Goal: Task Accomplishment & Management: Manage account settings

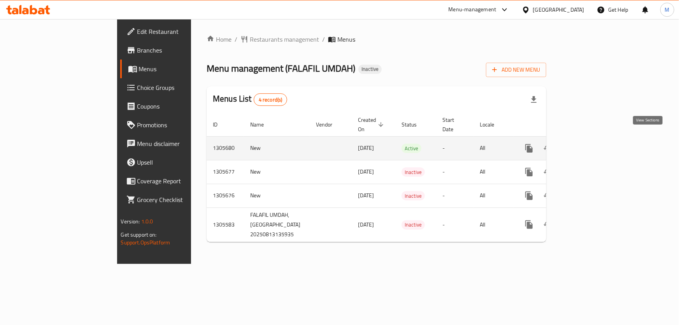
click at [590, 144] on icon "enhanced table" at bounding box center [585, 148] width 9 height 9
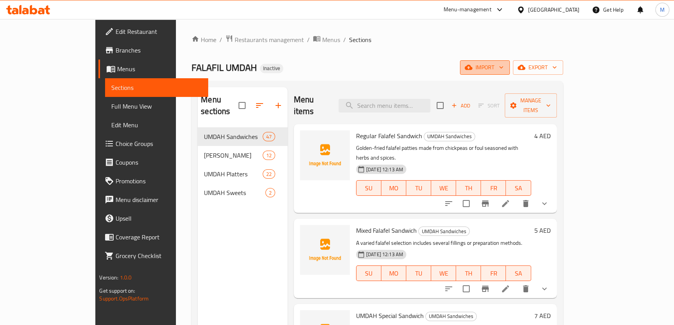
click at [504, 68] on span "import" at bounding box center [484, 68] width 37 height 10
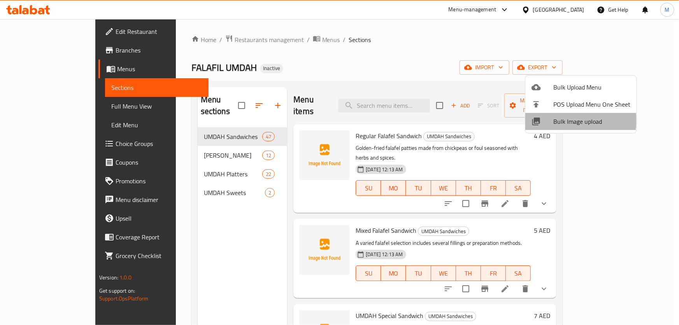
click at [568, 121] on span "Bulk Image upload" at bounding box center [591, 121] width 77 height 9
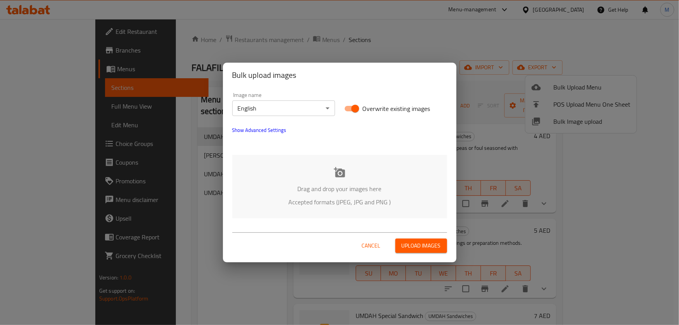
click at [351, 109] on input "Overwrite existing images" at bounding box center [355, 108] width 44 height 15
checkbox input "false"
click at [316, 112] on body "​ Menu-management United Arab Emirates Get Help M Edit Restaurant Branches Menu…" at bounding box center [339, 172] width 679 height 306
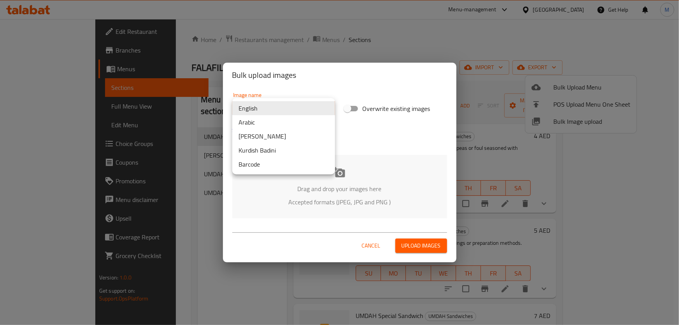
click at [294, 121] on li "Arabic" at bounding box center [283, 122] width 103 height 14
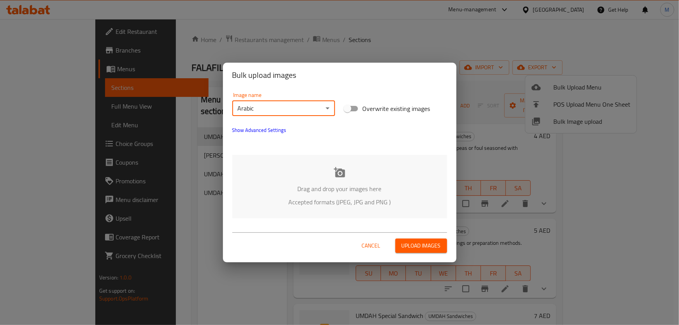
click at [360, 186] on p "Drag and drop your images here" at bounding box center [339, 188] width 191 height 9
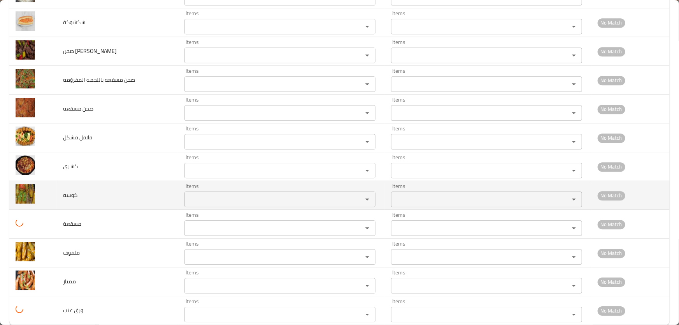
scroll to position [2539, 0]
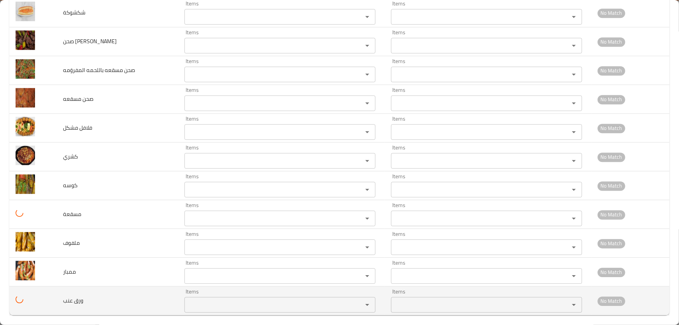
click at [201, 299] on عنب "Items" at bounding box center [268, 304] width 163 height 11
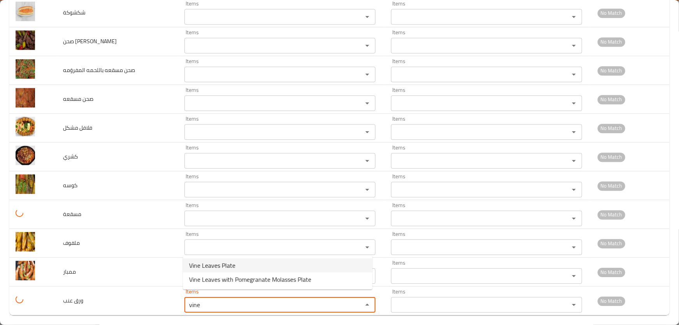
click at [226, 264] on span "Vine Leaves Plate" at bounding box center [212, 265] width 46 height 9
type عنب "Vine Leaves Plate"
type عنب-ar "صحن ورق عنب"
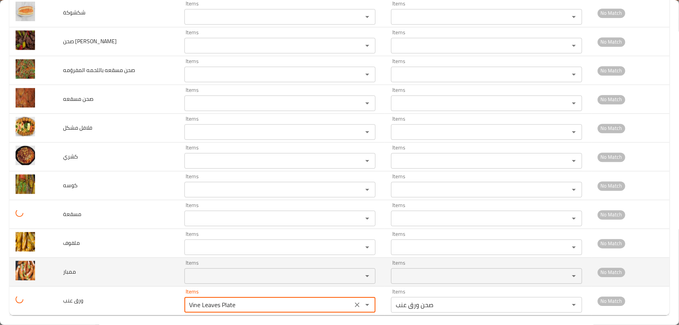
type عنب "Vine Leaves Plate"
click at [222, 270] on input "Items" at bounding box center [268, 275] width 163 height 11
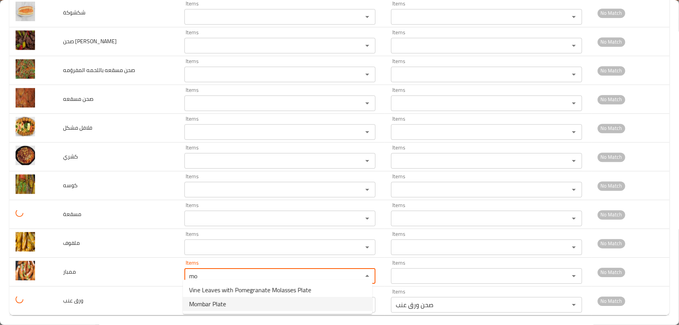
click at [239, 304] on li "Mombar Plate" at bounding box center [277, 304] width 189 height 14
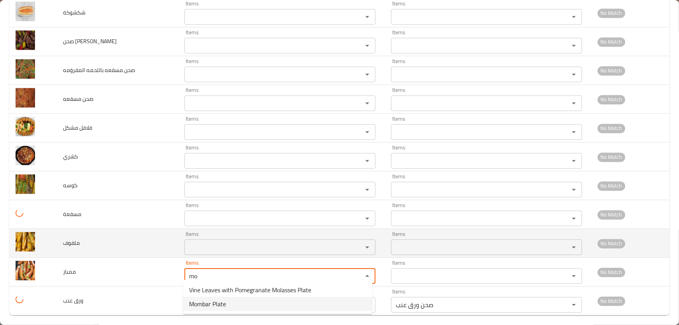
type input "Mombar Plate"
type input "صحن ممبار"
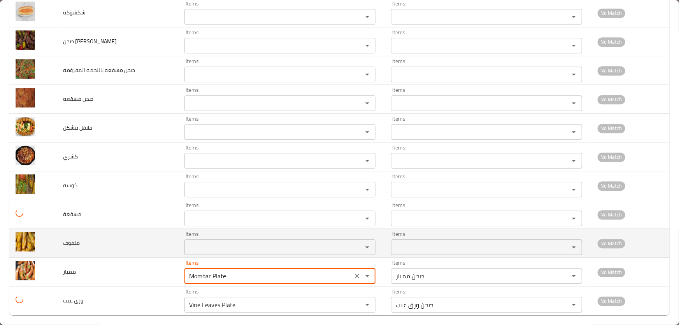
type input "Mombar Plate"
click at [213, 242] on input "Items" at bounding box center [268, 247] width 163 height 11
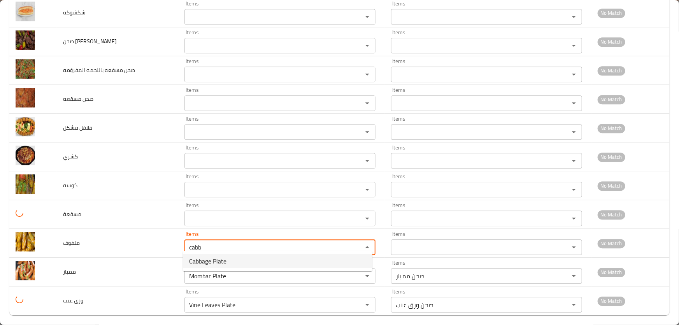
click at [214, 260] on span "Cabbage Plate" at bounding box center [207, 260] width 37 height 9
type input "Cabbage Plate"
type input "صحن ملفوف"
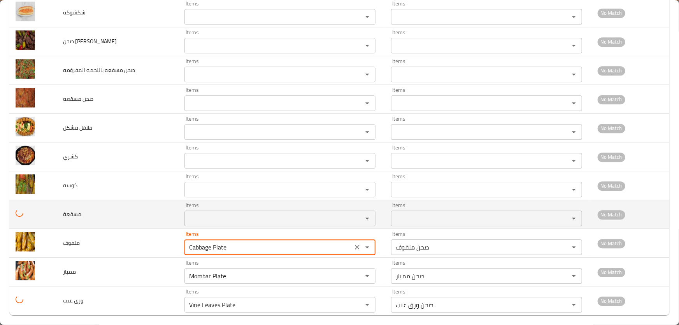
type input "Cabbage Plate"
click at [216, 216] on input "Items" at bounding box center [268, 218] width 163 height 11
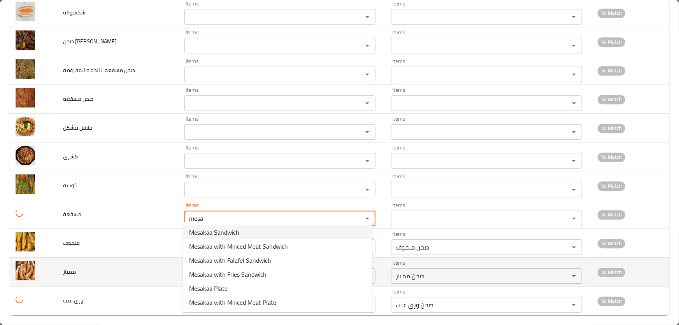
type input "mesa"
click at [133, 272] on td "ممبار" at bounding box center [117, 272] width 121 height 29
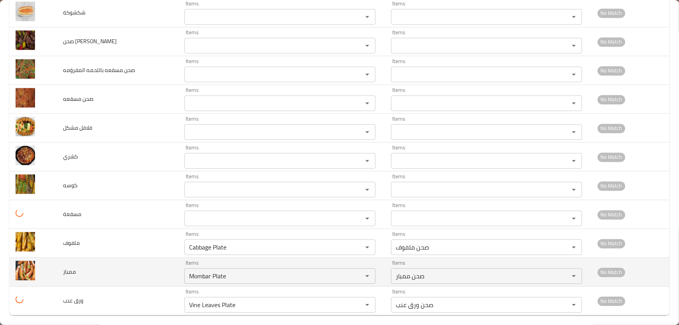
click at [71, 267] on span "ممبار" at bounding box center [69, 272] width 13 height 10
copy span "ممبار"
click at [355, 274] on icon "Clear" at bounding box center [357, 276] width 5 height 5
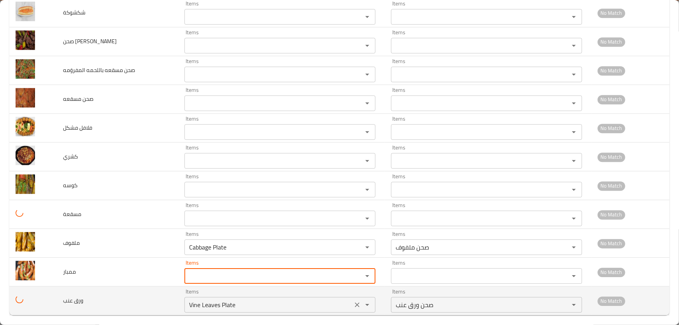
click at [354, 301] on icon "Clear" at bounding box center [357, 305] width 8 height 8
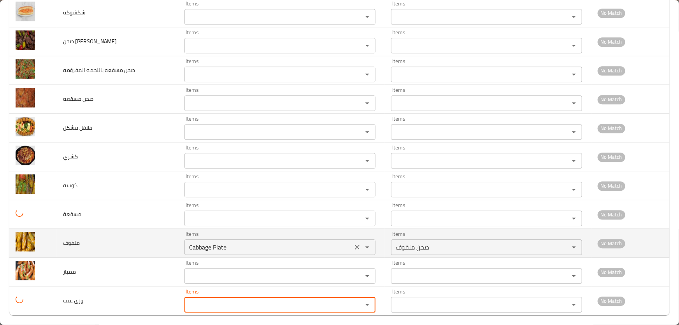
click at [362, 242] on button "Open" at bounding box center [367, 247] width 11 height 11
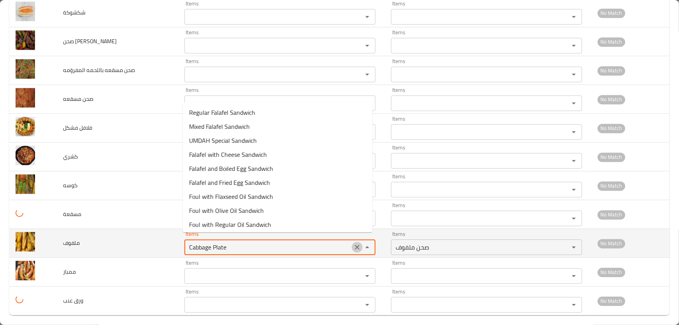
click at [354, 244] on icon "Clear" at bounding box center [357, 247] width 8 height 8
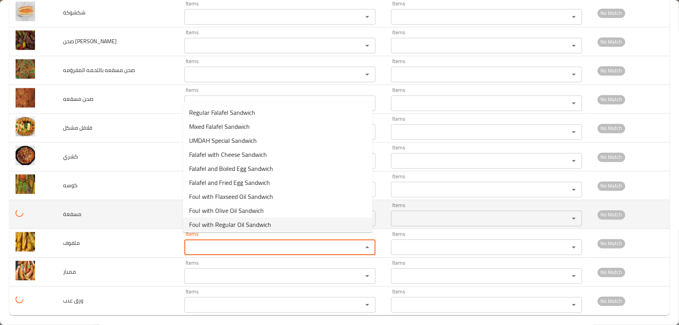
click at [127, 207] on td "مسقعة" at bounding box center [117, 214] width 121 height 29
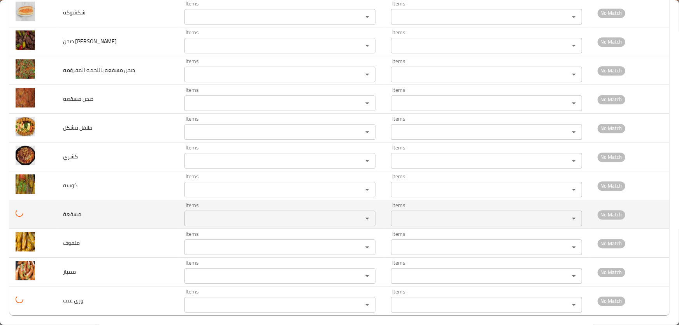
click at [65, 209] on span "مسقعة" at bounding box center [72, 214] width 18 height 10
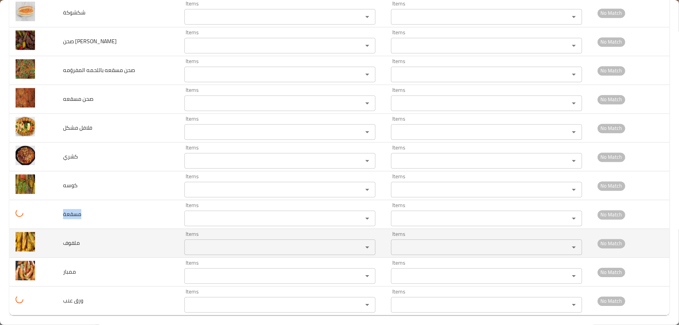
copy span "مسقعة"
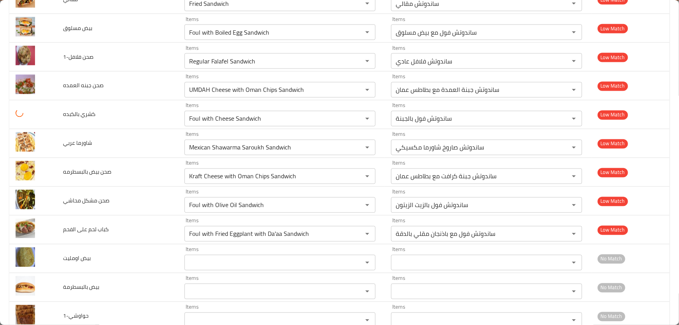
scroll to position [2285, 0]
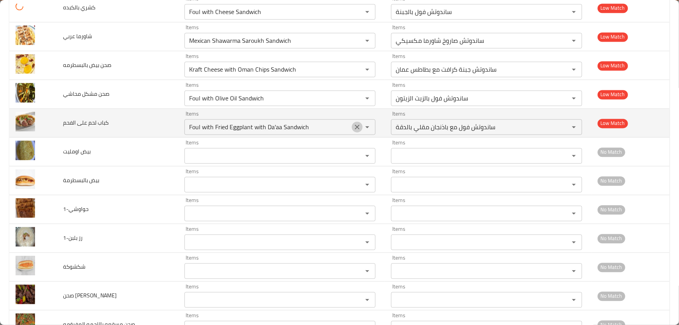
click at [354, 123] on icon "Clear" at bounding box center [357, 127] width 8 height 8
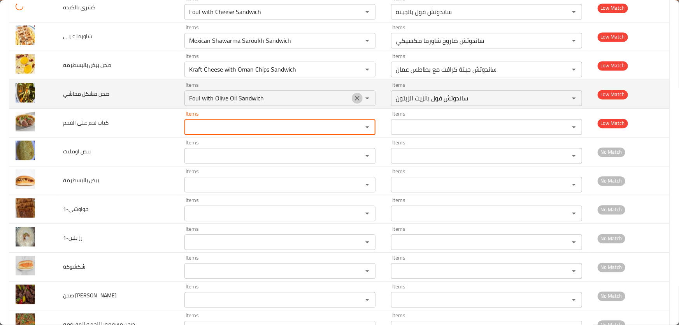
click at [355, 96] on icon "Clear" at bounding box center [357, 98] width 5 height 5
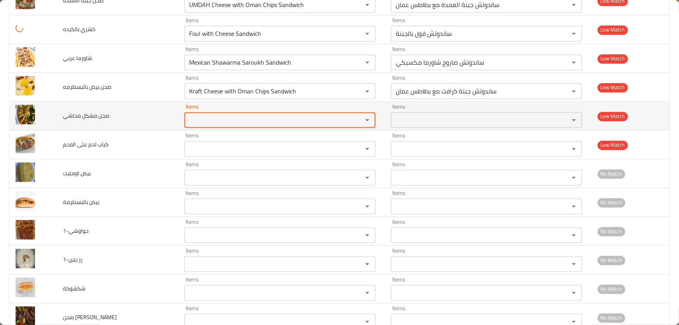
scroll to position [2214, 0]
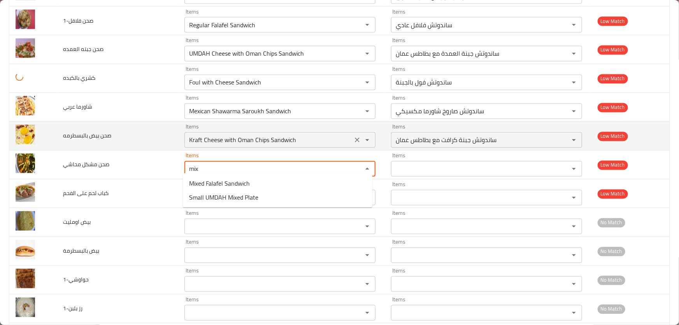
type محاشي "mix"
click at [309, 135] on بالبسطرمه "Kraft Cheese with Oman Chips Sandwich" at bounding box center [268, 140] width 163 height 11
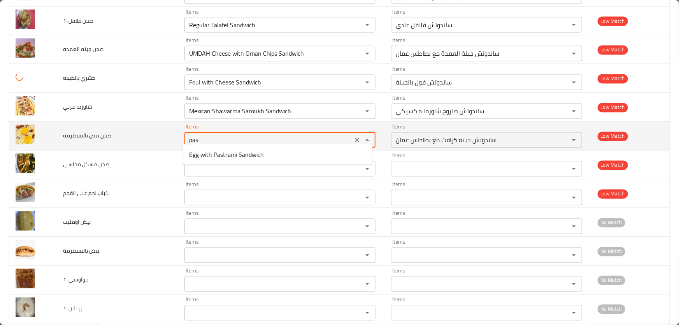
type بالبسطرمه "past"
click at [355, 138] on icon "Clear" at bounding box center [357, 140] width 5 height 5
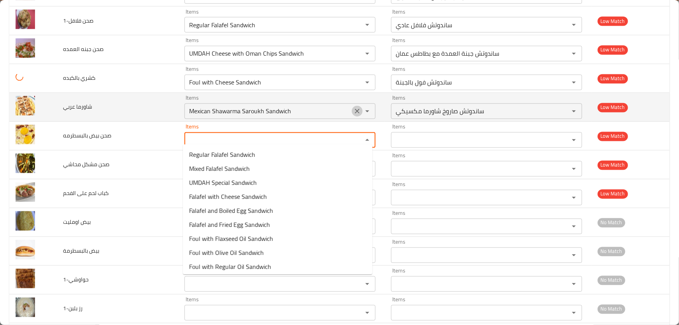
click at [356, 109] on icon "Clear" at bounding box center [357, 111] width 5 height 5
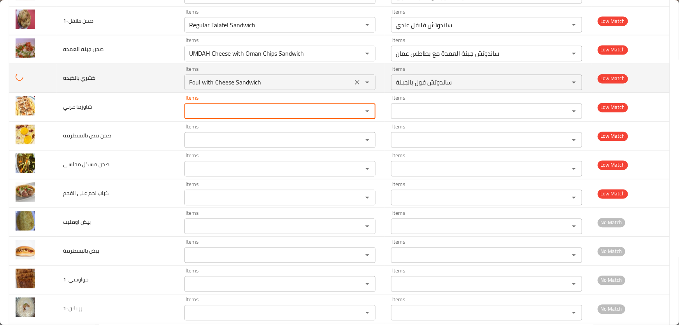
click at [354, 80] on icon "Clear" at bounding box center [357, 83] width 8 height 8
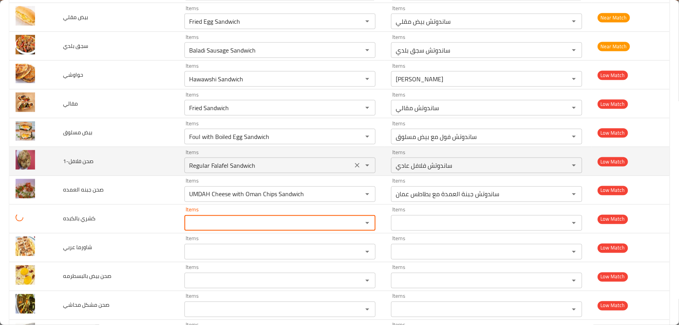
scroll to position [2073, 0]
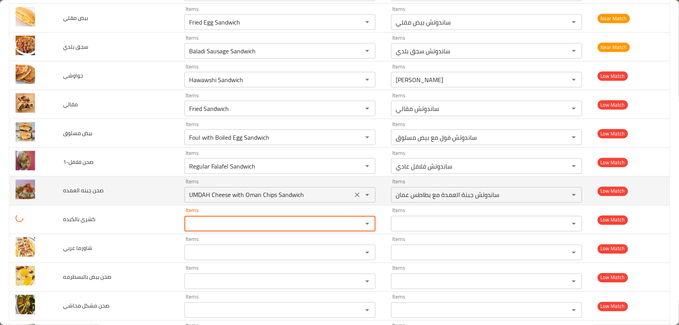
click at [355, 191] on icon "Clear" at bounding box center [357, 195] width 8 height 8
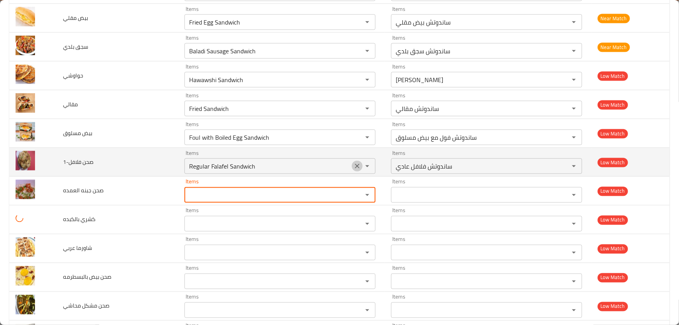
click at [355, 164] on icon "Clear" at bounding box center [357, 166] width 5 height 5
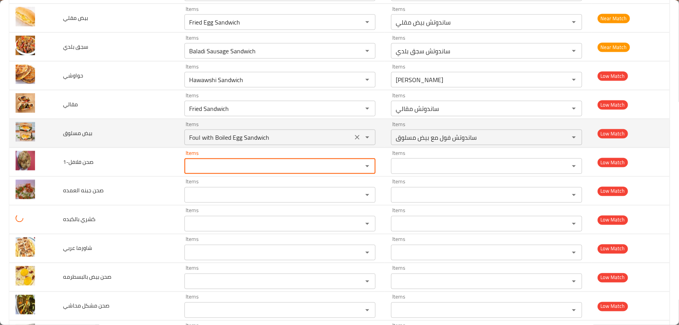
click at [353, 134] on icon "Clear" at bounding box center [357, 137] width 8 height 8
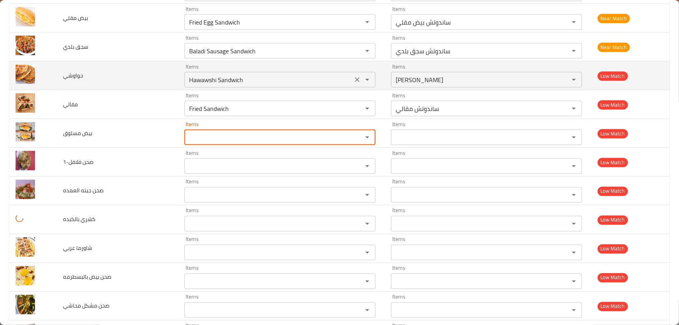
drag, startPoint x: 351, startPoint y: 105, endPoint x: 351, endPoint y: 82, distance: 22.6
click at [353, 105] on icon "Clear" at bounding box center [357, 109] width 8 height 8
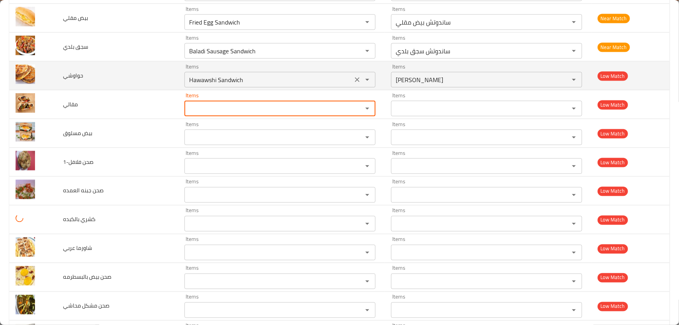
click at [356, 77] on icon "Clear" at bounding box center [357, 80] width 8 height 8
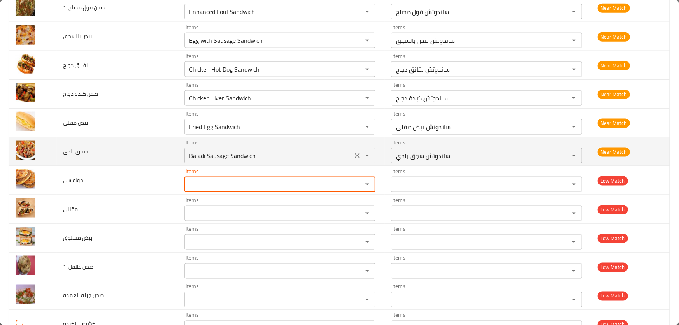
scroll to position [1967, 0]
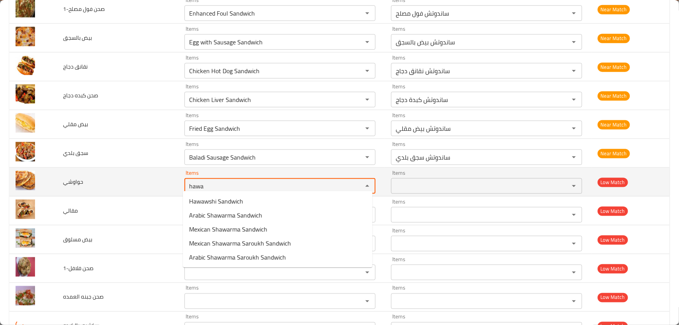
type input "hawa"
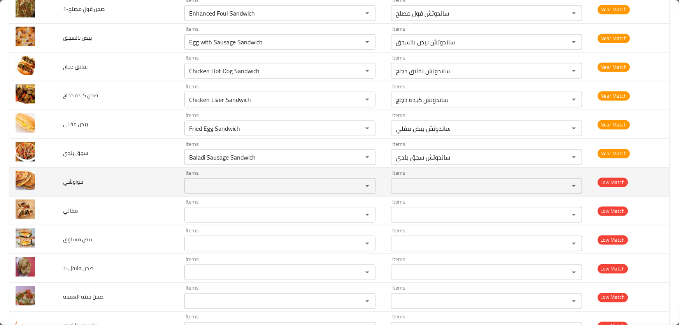
click at [73, 177] on span "حواوشي" at bounding box center [73, 182] width 20 height 10
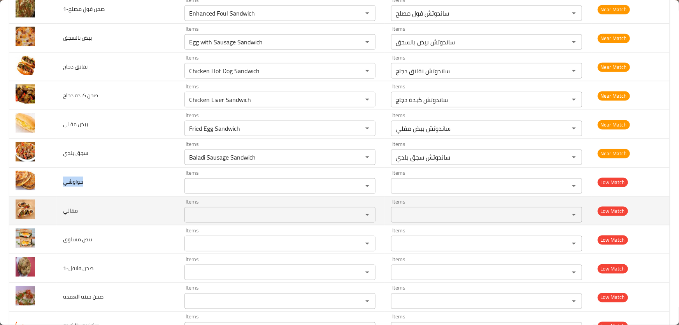
copy span "حواوشي"
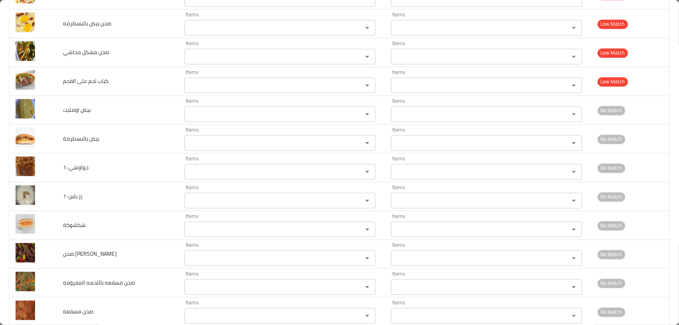
scroll to position [1982, 0]
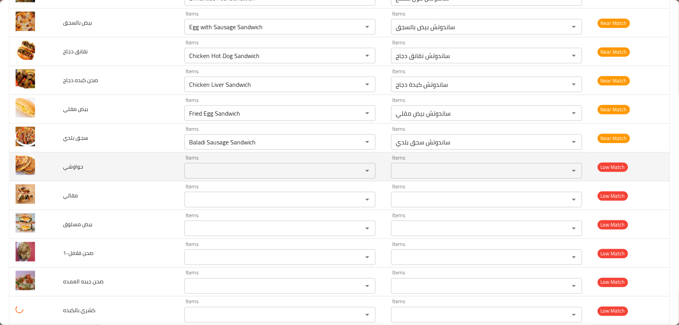
click at [198, 168] on input "Items" at bounding box center [268, 170] width 163 height 11
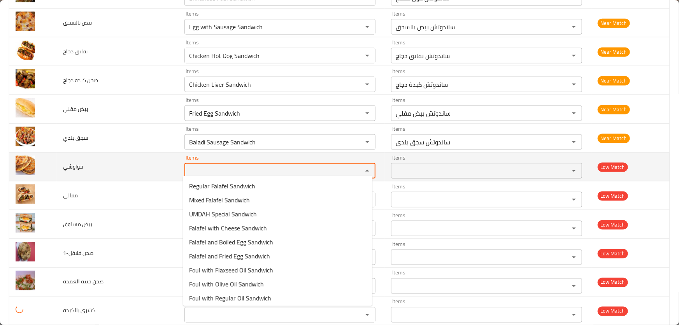
paste input "حواوشي"
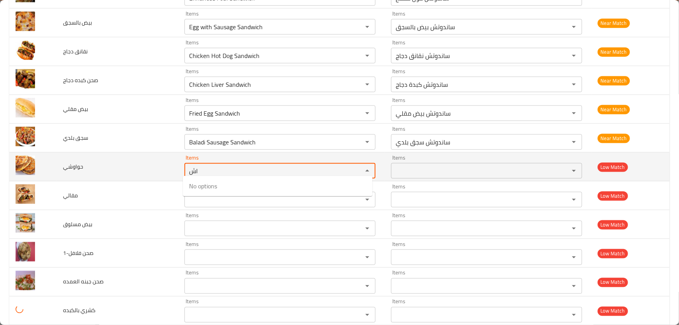
type input "ا"
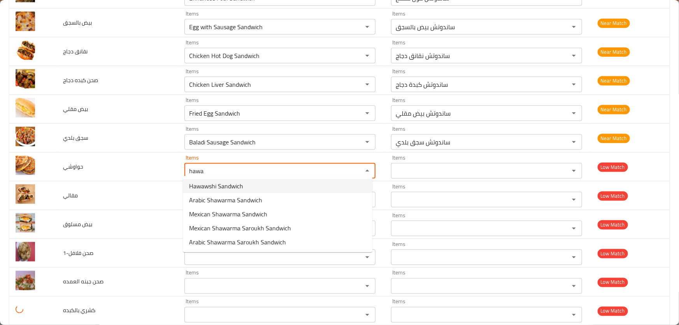
click at [226, 186] on span "Hawawshi Sandwich" at bounding box center [216, 185] width 54 height 9
type input "Hawawshi Sandwich"
type input "ساندوتش حواوشي"
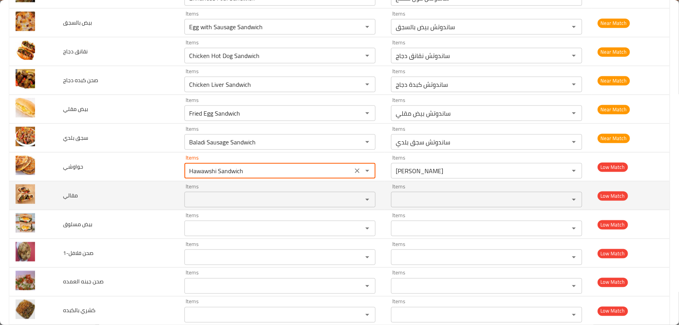
type input "Hawawshi Sandwich"
click at [206, 195] on input "Items" at bounding box center [268, 199] width 163 height 11
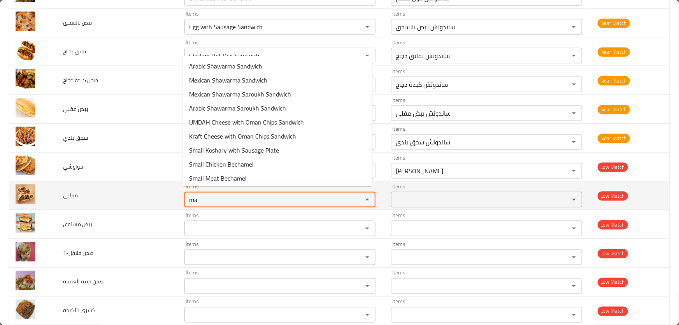
type input "m"
type input "frie"
click at [152, 195] on td "مقالي" at bounding box center [117, 195] width 121 height 29
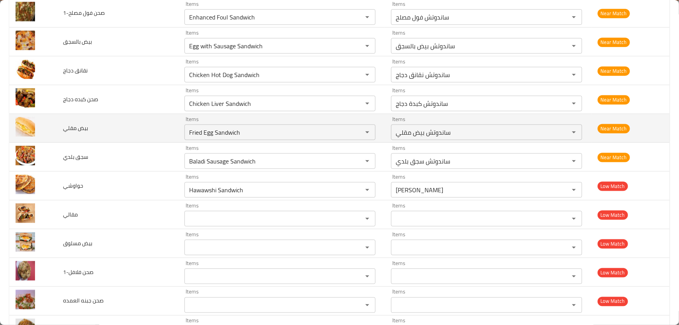
scroll to position [1947, 0]
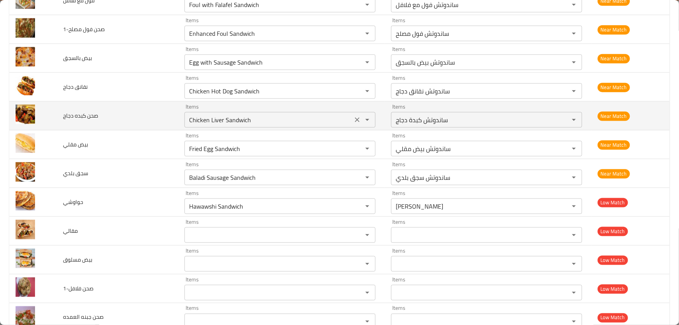
click at [290, 119] on دجاج "Chicken Liver Sandwich" at bounding box center [268, 119] width 163 height 11
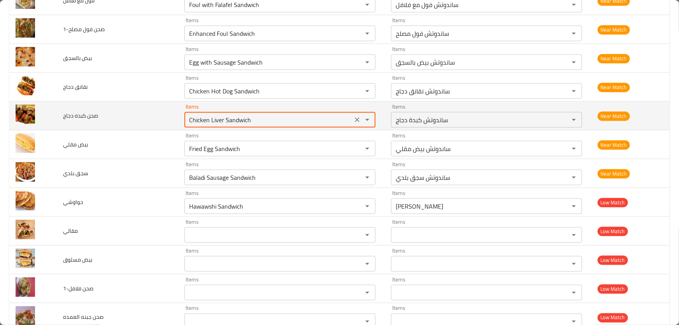
click at [300, 117] on دجاج "Chicken Liver Sandwich" at bounding box center [268, 119] width 163 height 11
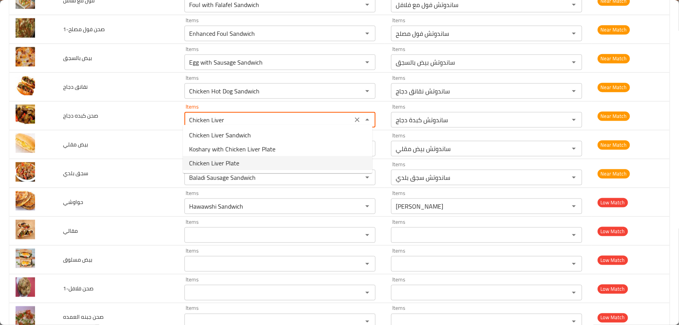
click at [233, 161] on span "Chicken Liver Plate" at bounding box center [214, 162] width 50 height 9
type دجاج "Chicken Liver Plate"
type دجاج-ar "صحن كبدة دجاج"
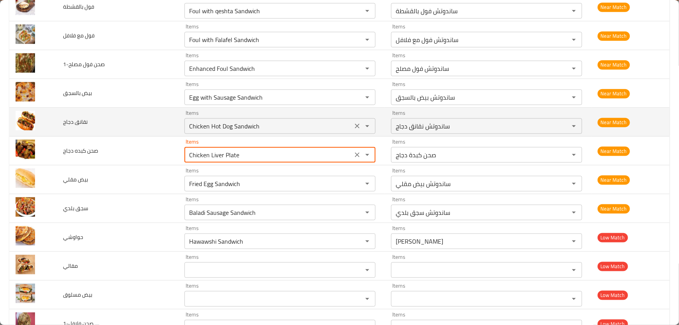
scroll to position [1911, 0]
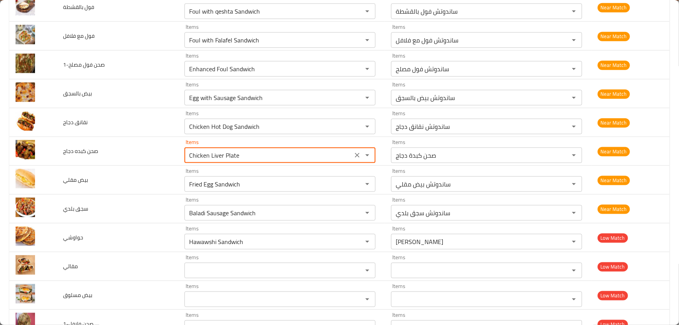
type دجاج "Chicken Liver Plate"
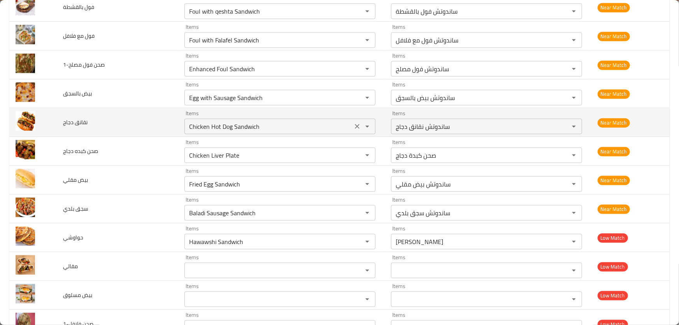
click at [355, 124] on icon "Clear" at bounding box center [357, 126] width 5 height 5
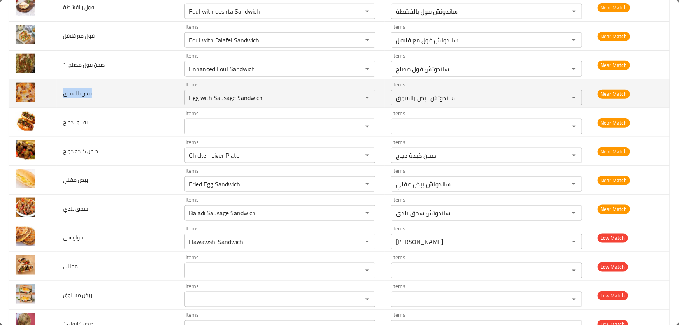
drag, startPoint x: 93, startPoint y: 90, endPoint x: 61, endPoint y: 90, distance: 32.3
click at [61, 90] on td "بيض بالسجق" at bounding box center [117, 93] width 121 height 29
copy span "بيض بالسجق"
click at [293, 92] on بالسجق "Egg with Sausage Sandwich" at bounding box center [268, 97] width 163 height 11
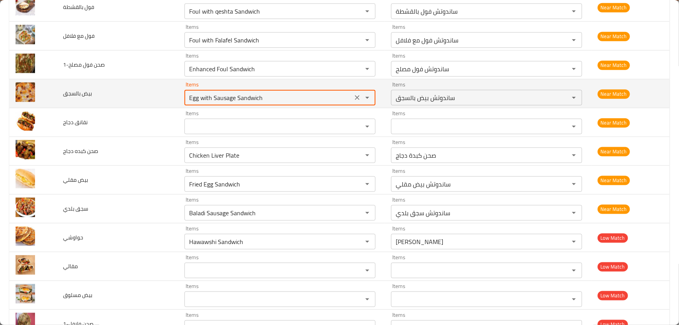
click at [295, 92] on بالسجق "Egg with Sausage Sandwich" at bounding box center [268, 97] width 163 height 11
type بالسجق "Egg with Sa"
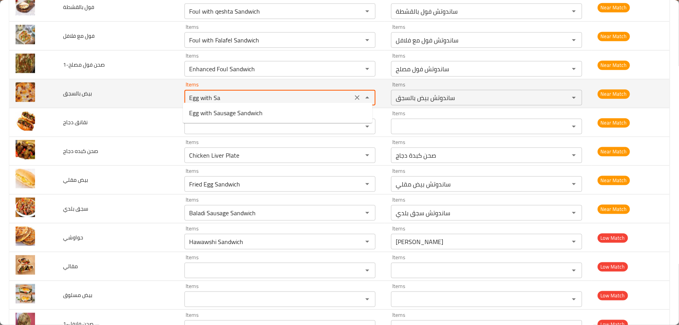
click at [353, 94] on icon "Clear" at bounding box center [357, 98] width 8 height 8
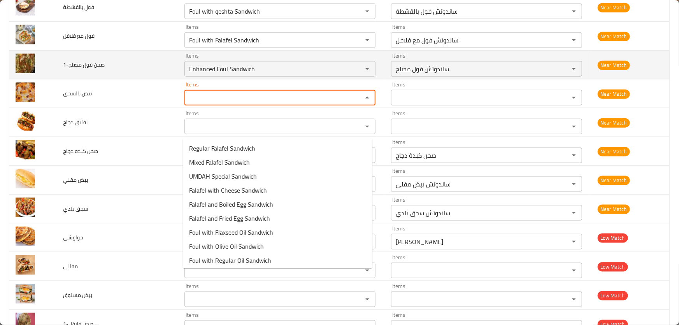
scroll to position [1876, 0]
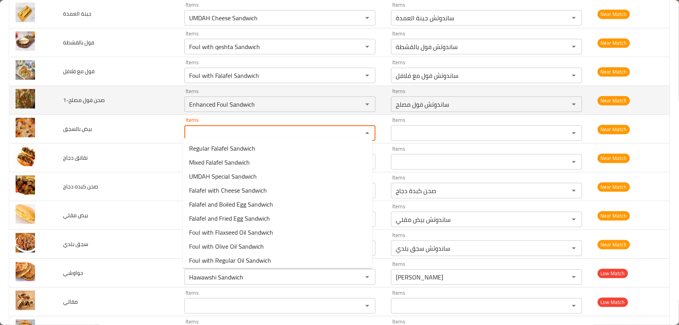
click at [123, 95] on td "صحن فول مصلح-1" at bounding box center [117, 100] width 121 height 29
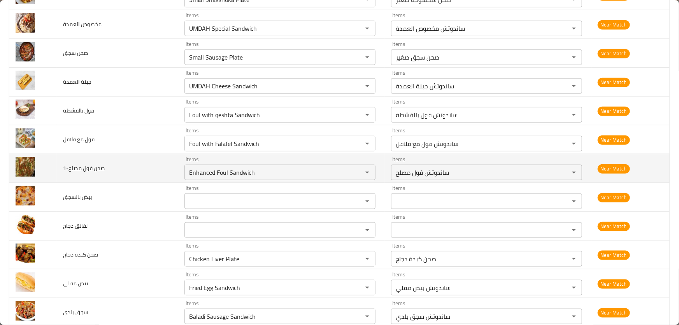
scroll to position [1805, 0]
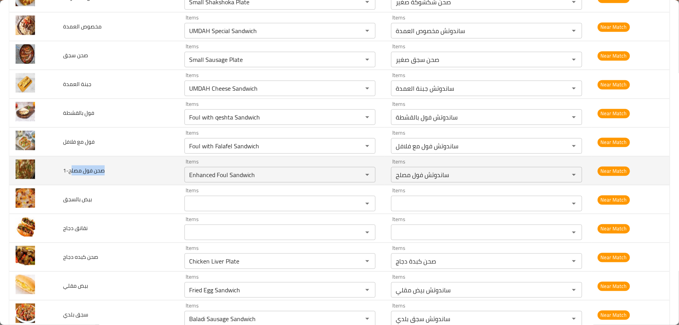
drag, startPoint x: 107, startPoint y: 167, endPoint x: 70, endPoint y: 164, distance: 37.5
click at [70, 164] on td "صحن فول مصلح-1" at bounding box center [117, 170] width 121 height 29
click at [74, 166] on span "صحن فول مصلح-1" at bounding box center [84, 170] width 42 height 10
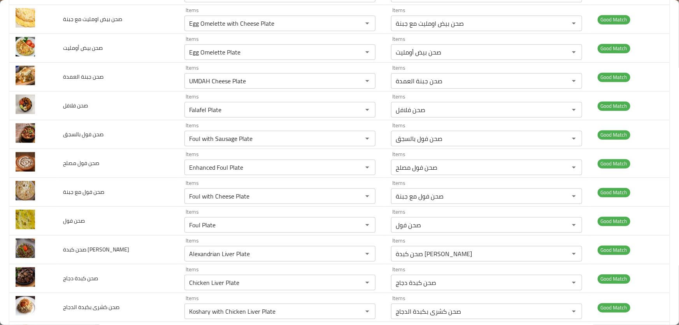
scroll to position [1809, 0]
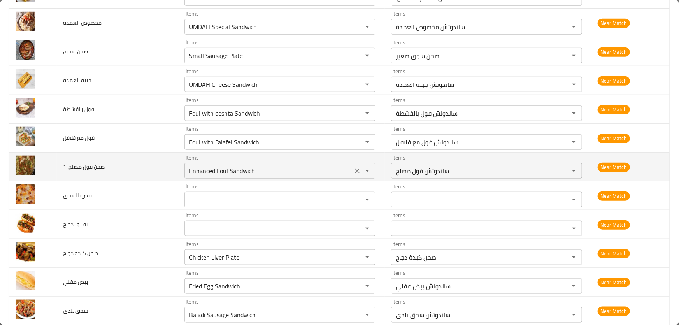
click at [354, 168] on icon "Clear" at bounding box center [357, 171] width 8 height 8
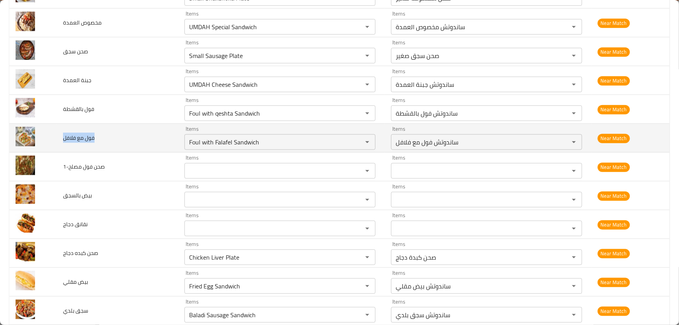
drag, startPoint x: 98, startPoint y: 135, endPoint x: 63, endPoint y: 132, distance: 34.8
click at [63, 132] on td "فول مع فلافل" at bounding box center [117, 138] width 121 height 29
copy span "فول مع فلافل"
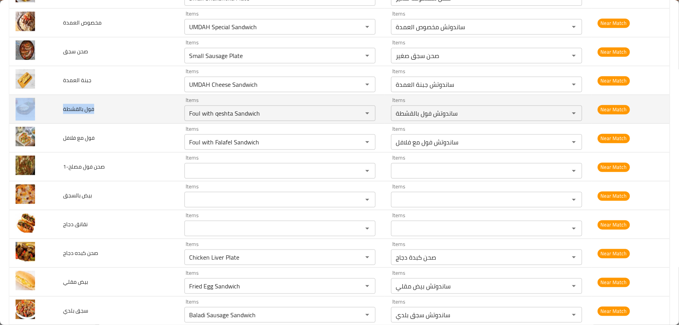
drag, startPoint x: 97, startPoint y: 107, endPoint x: 55, endPoint y: 104, distance: 41.8
click at [55, 104] on tr "فول بالقشطة Items Foul with qeshta Sandwich Items Items ساندوتش فول بالقشطة Ite…" at bounding box center [339, 109] width 660 height 29
copy tr "فول بالقشطة"
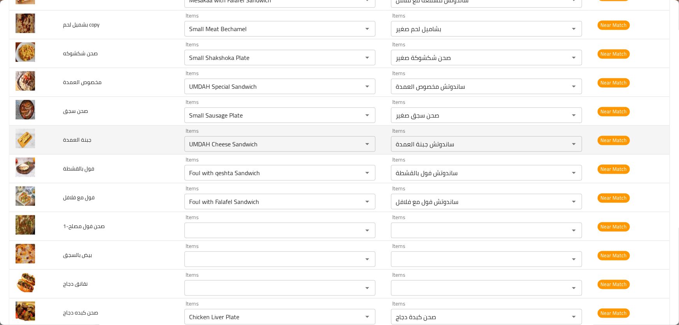
scroll to position [1739, 0]
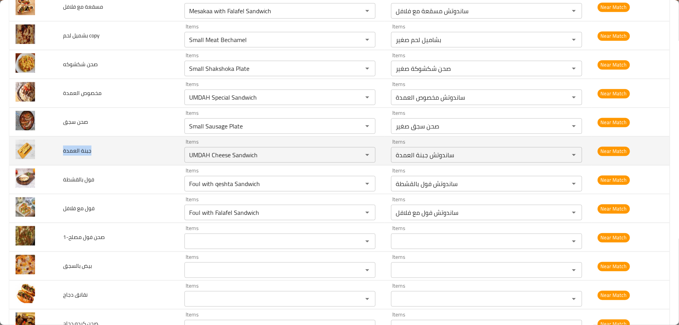
drag, startPoint x: 93, startPoint y: 148, endPoint x: 60, endPoint y: 143, distance: 33.0
click at [60, 143] on td "جبنة العمدة" at bounding box center [117, 151] width 121 height 29
copy span "جبنة العمدة"
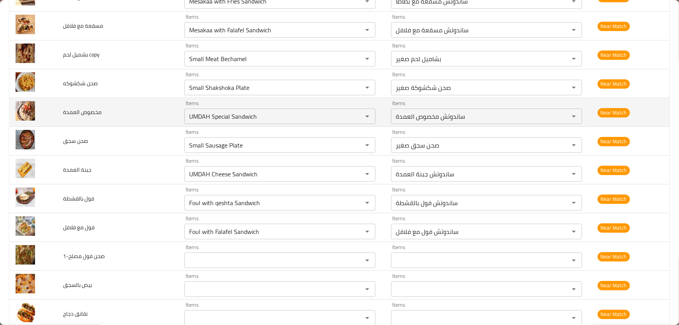
scroll to position [1704, 0]
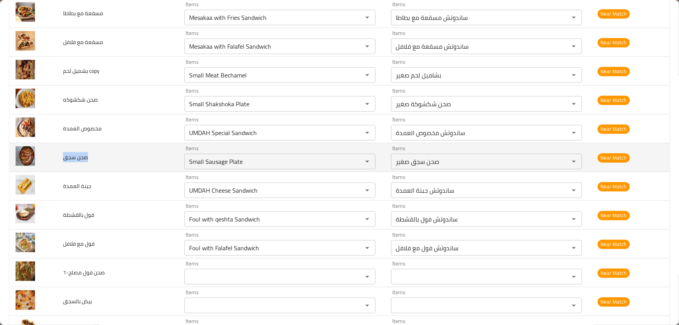
drag, startPoint x: 92, startPoint y: 151, endPoint x: 61, endPoint y: 152, distance: 31.1
click at [61, 152] on td "صحن سجق" at bounding box center [117, 157] width 121 height 29
copy span "صحن سجق"
click at [282, 156] on سجق "Small Sausage Plate" at bounding box center [268, 161] width 163 height 11
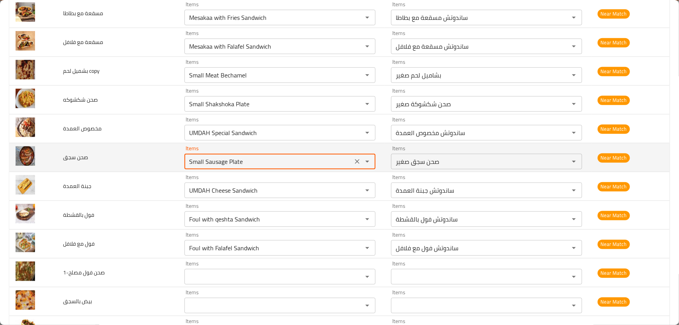
click at [288, 160] on سجق "Small Sausage Plate" at bounding box center [268, 161] width 163 height 11
click at [193, 158] on سجق "Small Sausage Plate" at bounding box center [268, 161] width 163 height 11
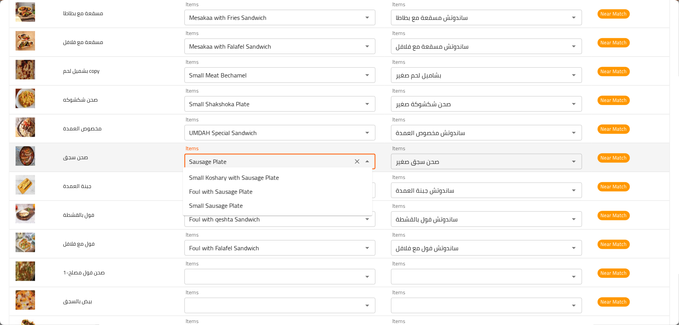
click at [258, 158] on سجق "Sausage Plate" at bounding box center [268, 161] width 163 height 11
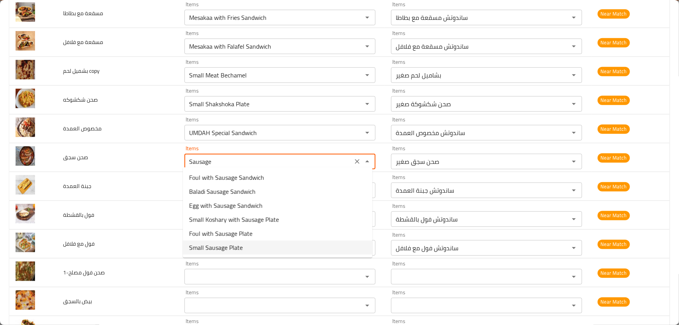
click at [229, 246] on span "Small Sausage Plate" at bounding box center [216, 247] width 54 height 9
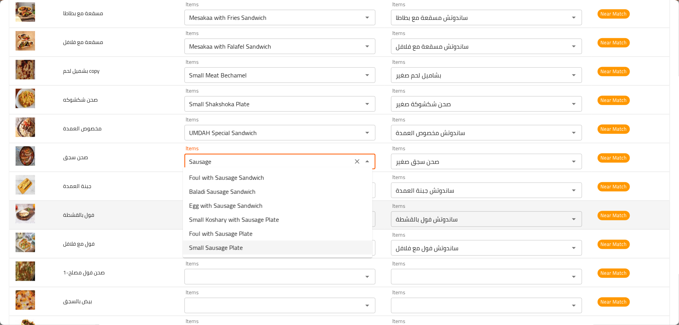
type سجق "Small Sausage Plate"
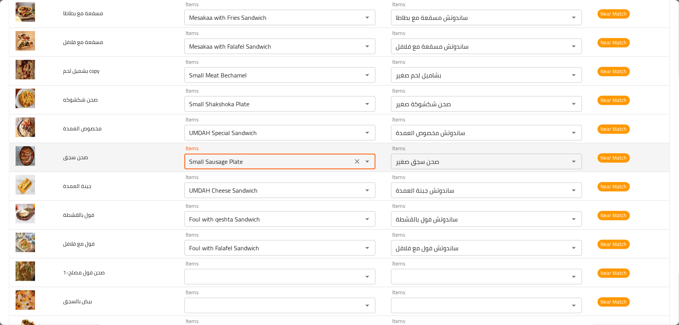
click at [77, 153] on span "صحن سجق" at bounding box center [75, 157] width 25 height 10
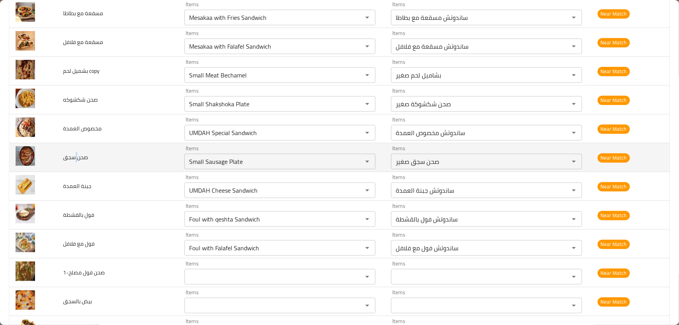
click at [77, 153] on span "صحن سجق" at bounding box center [75, 157] width 25 height 10
copy span "صحن سجق"
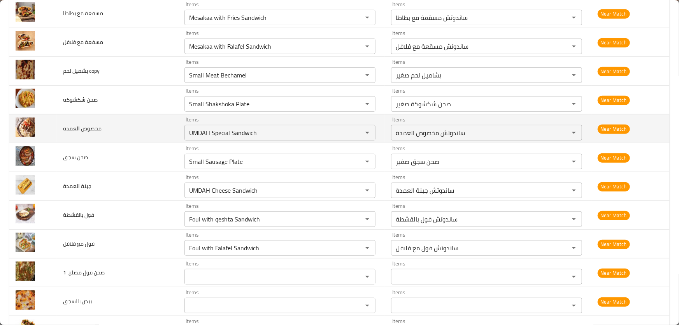
click at [112, 126] on td "مخصوص العمدة" at bounding box center [117, 128] width 121 height 29
click at [319, 129] on العمدة "UMDAH Special Sandwich" at bounding box center [268, 132] width 163 height 11
type العمدة "UMDAH"
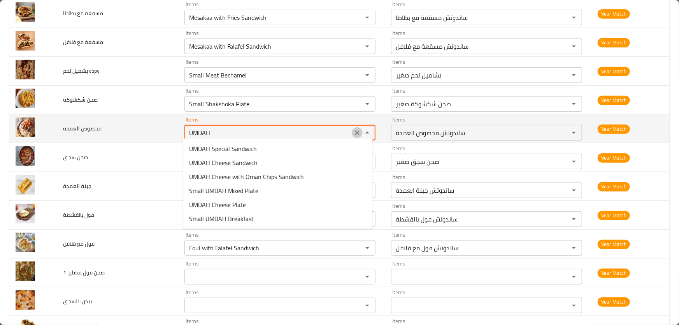
click at [354, 129] on icon "Clear" at bounding box center [357, 133] width 8 height 8
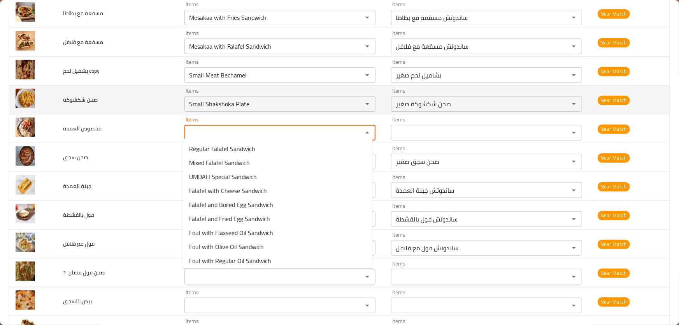
click at [152, 100] on td "صحن شكشوكه" at bounding box center [117, 100] width 121 height 29
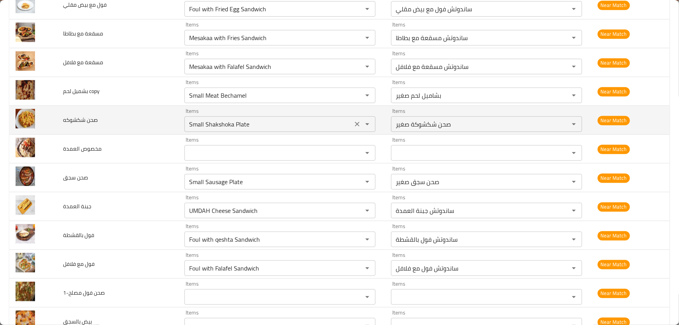
scroll to position [1633, 0]
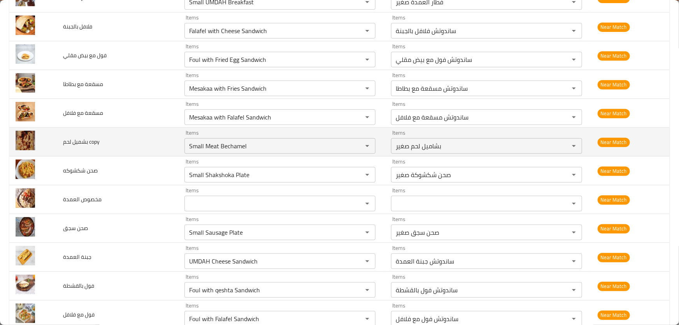
click at [78, 139] on span "بشميل لحم copy" at bounding box center [81, 142] width 37 height 10
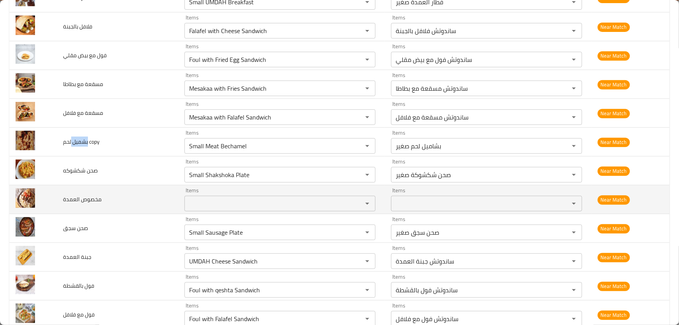
copy span "بشميل"
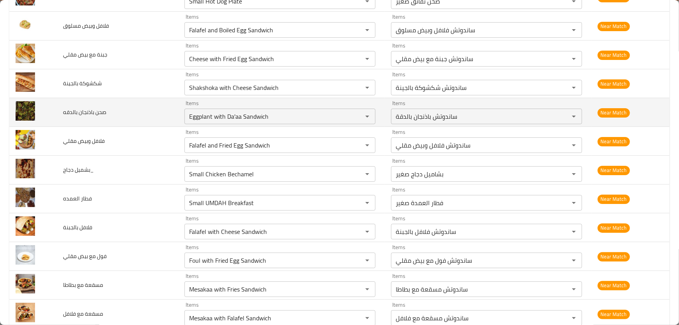
scroll to position [1396, 0]
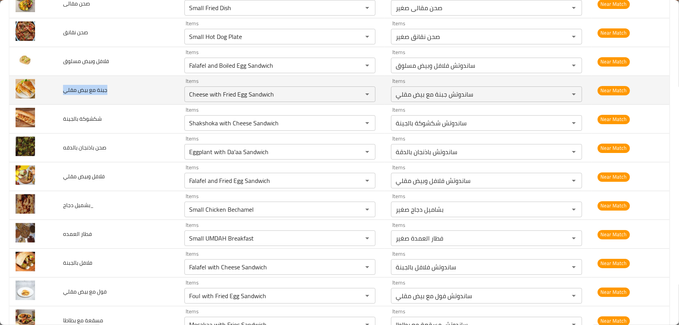
drag, startPoint x: 109, startPoint y: 86, endPoint x: 56, endPoint y: 88, distance: 52.9
click at [57, 88] on td "جبنة مع بيض مقلي" at bounding box center [117, 90] width 121 height 29
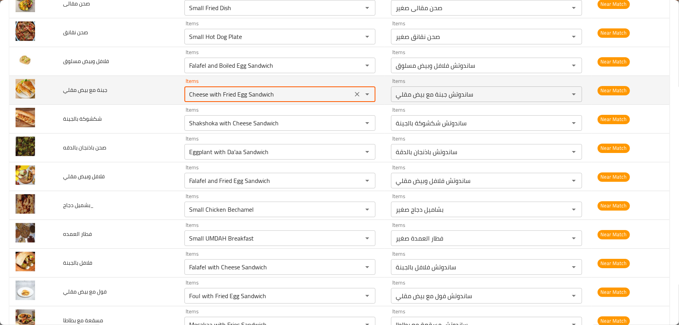
drag, startPoint x: 295, startPoint y: 93, endPoint x: 173, endPoint y: 95, distance: 122.2
click at [173, 95] on tr "جبنة مع بيض مقلي Items Cheese with Fried Egg Sandwich Items Items ساندوتش جبنة …" at bounding box center [339, 90] width 660 height 29
click at [355, 92] on icon "Clear" at bounding box center [357, 94] width 5 height 5
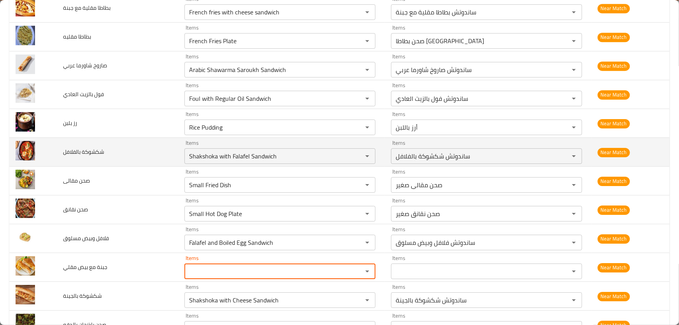
scroll to position [1255, 0]
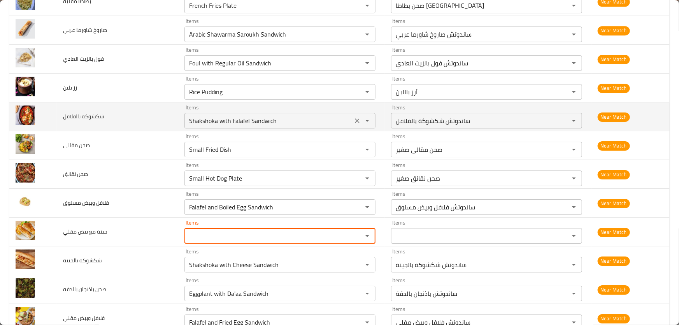
click at [328, 119] on بالفلافل "Shakshoka with Falafel Sandwich" at bounding box center [268, 120] width 163 height 11
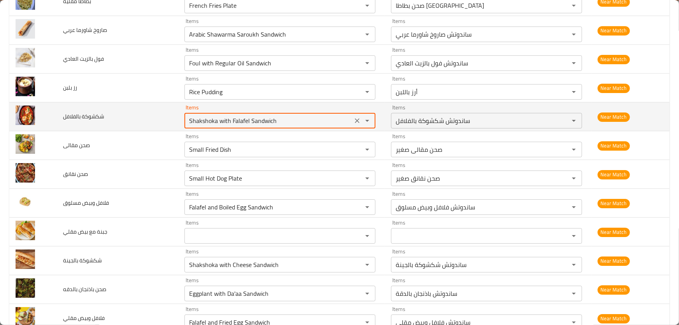
click at [320, 116] on بالفلافل "Shakshoka with Falafel Sandwich" at bounding box center [268, 120] width 163 height 11
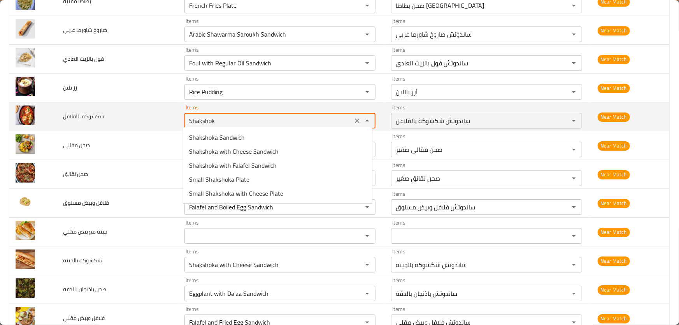
type بالفلافل "Shaksho"
click at [356, 118] on icon "Clear" at bounding box center [357, 121] width 8 height 8
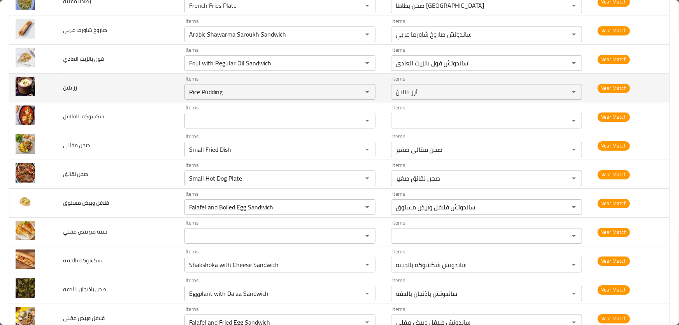
click at [122, 95] on td "رز بلبن" at bounding box center [117, 88] width 121 height 29
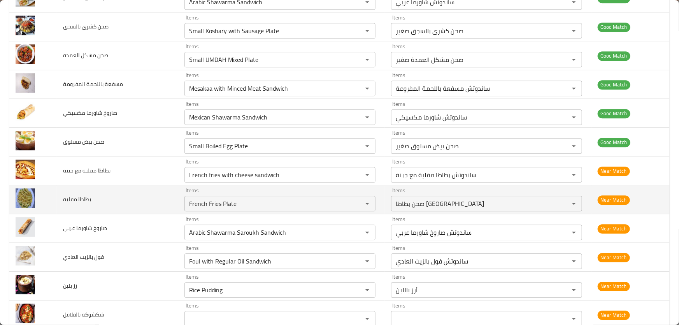
scroll to position [1043, 0]
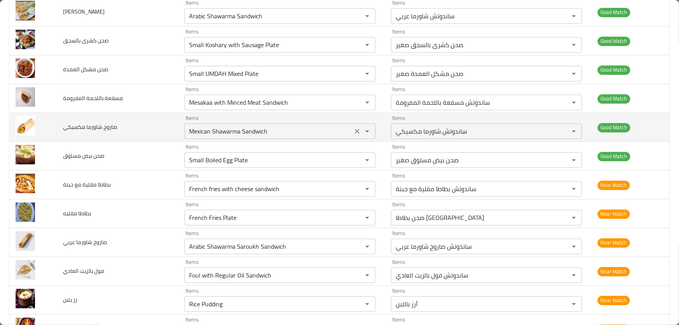
click at [296, 123] on div "Mexican Shawarma Sandwich Items" at bounding box center [279, 131] width 191 height 16
click at [294, 128] on مكسيكي "Mexican Shawarma Sandwich" at bounding box center [268, 131] width 163 height 11
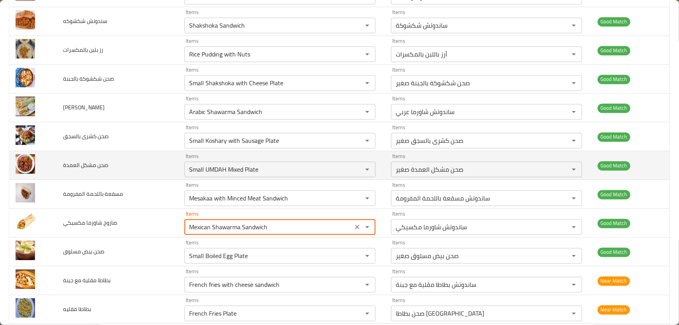
scroll to position [937, 0]
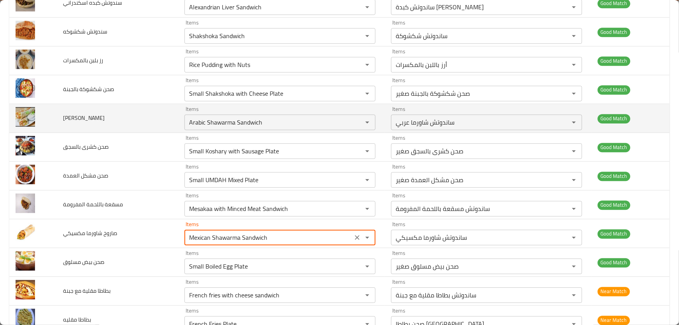
click at [78, 119] on span "ساندوتش شاورما" at bounding box center [84, 118] width 42 height 10
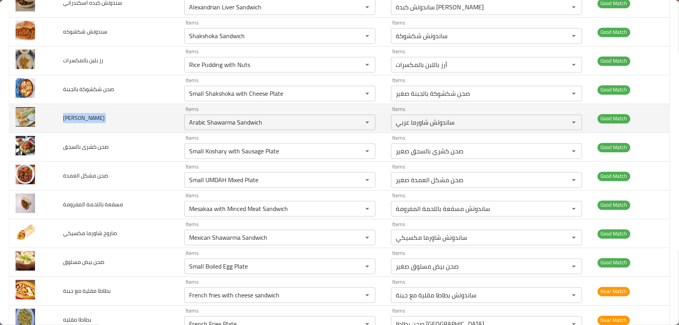
click at [78, 119] on span "ساندوتش شاورما" at bounding box center [84, 118] width 42 height 10
click at [286, 122] on شاورما "Arabic Shawarma Sandwich" at bounding box center [268, 122] width 163 height 11
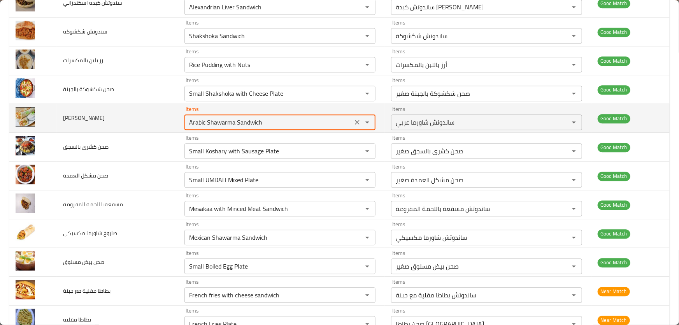
click at [291, 119] on شاورما "Arabic Shawarma Sandwich" at bounding box center [268, 122] width 163 height 11
click at [193, 121] on شاورما "Arabic Shawarma Sandwich" at bounding box center [268, 122] width 163 height 11
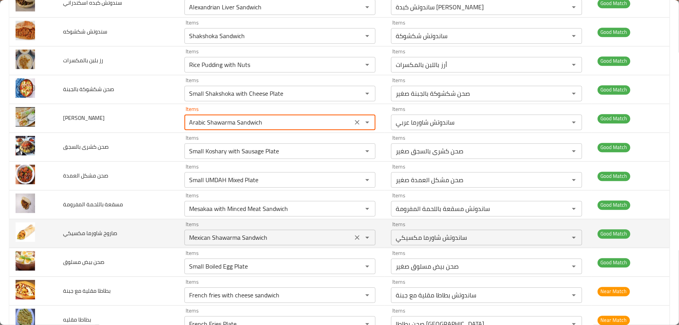
type شاورما "Shawarma Sandwich"
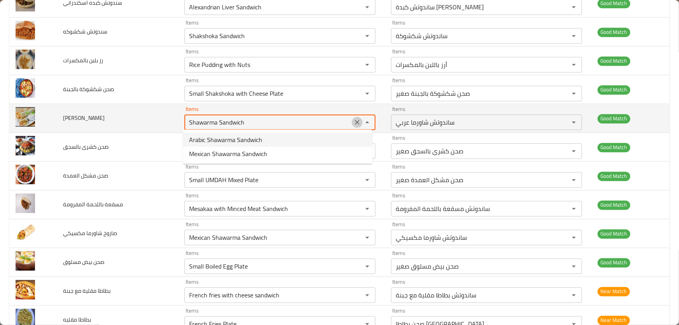
click at [355, 122] on icon "Clear" at bounding box center [357, 122] width 5 height 5
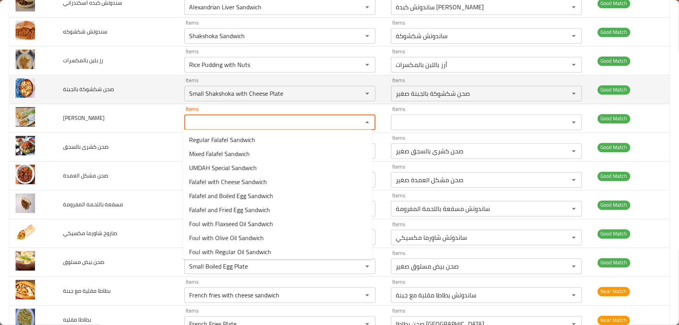
click at [153, 88] on td "صحن شكشوكة بالجبنة" at bounding box center [117, 89] width 121 height 29
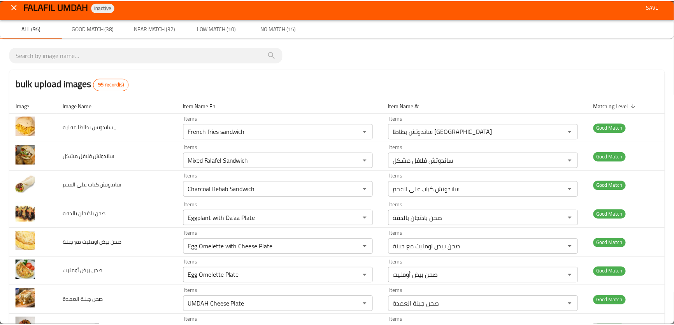
scroll to position [0, 0]
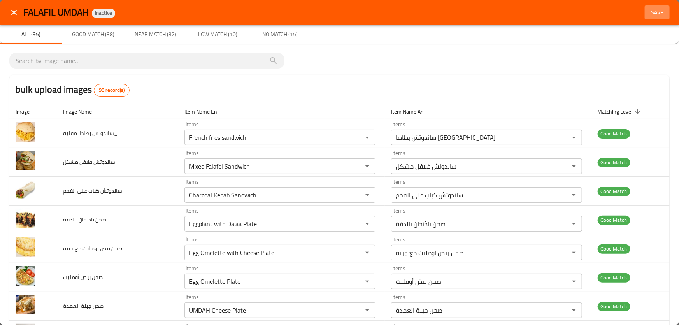
click at [648, 12] on span "Save" at bounding box center [657, 13] width 19 height 10
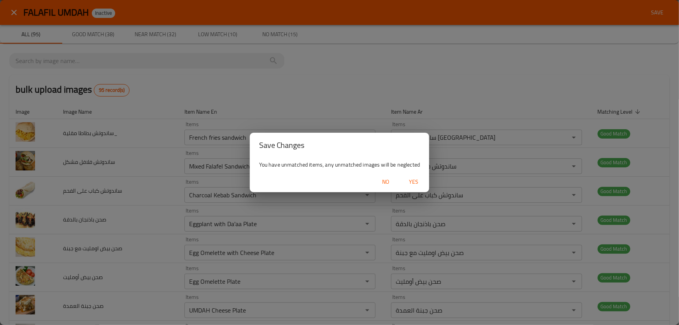
click at [408, 183] on span "Yes" at bounding box center [413, 182] width 19 height 10
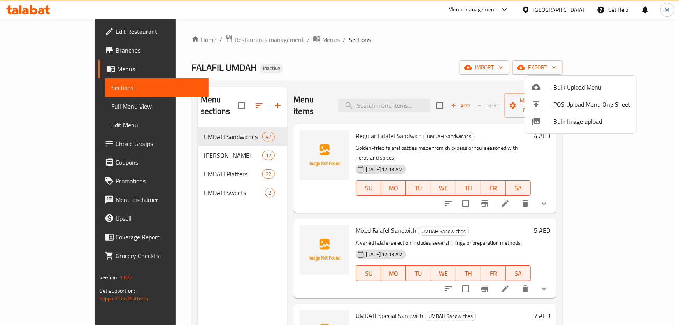
click at [183, 140] on div at bounding box center [339, 162] width 679 height 325
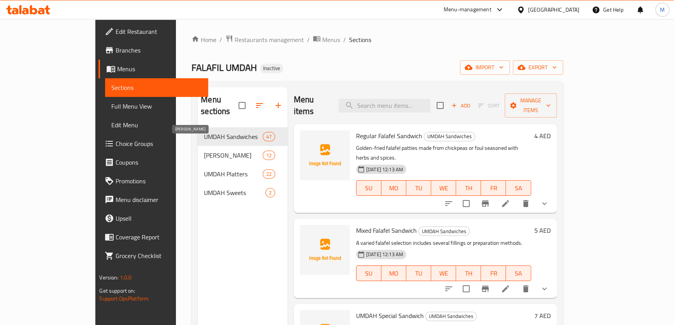
click at [204, 151] on span "[PERSON_NAME]" at bounding box center [233, 155] width 58 height 9
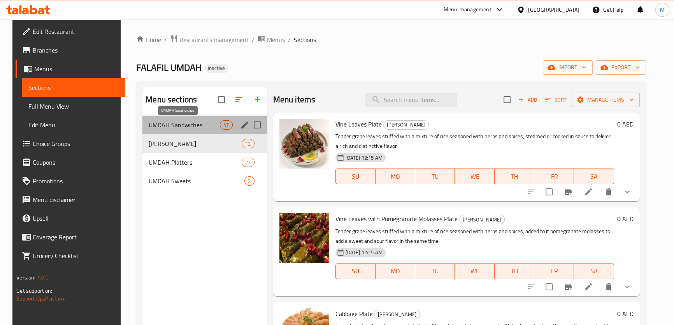
click at [181, 124] on span "UMDAH Sandwiches" at bounding box center [184, 124] width 71 height 9
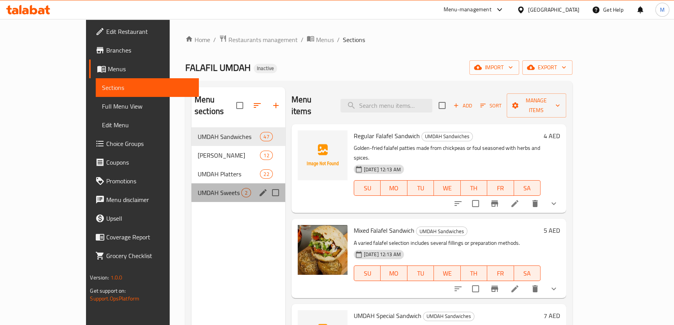
click at [198, 188] on span "UMDAH Sweets" at bounding box center [220, 192] width 44 height 9
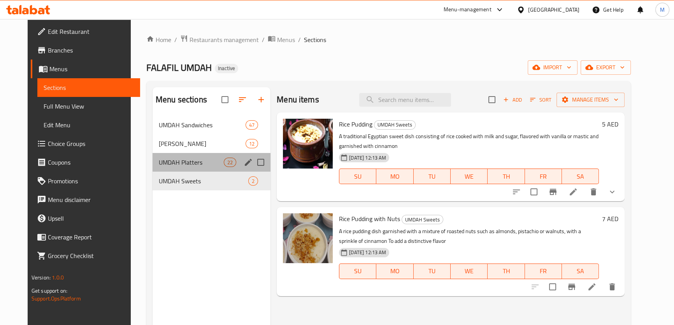
click at [179, 167] on div "UMDAH Platters 22" at bounding box center [212, 162] width 118 height 19
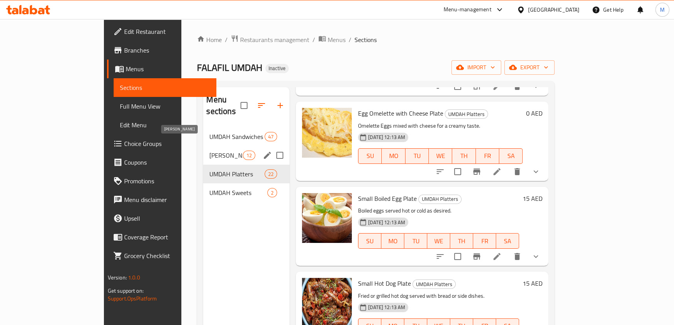
click at [209, 151] on span "[PERSON_NAME]" at bounding box center [225, 155] width 33 height 9
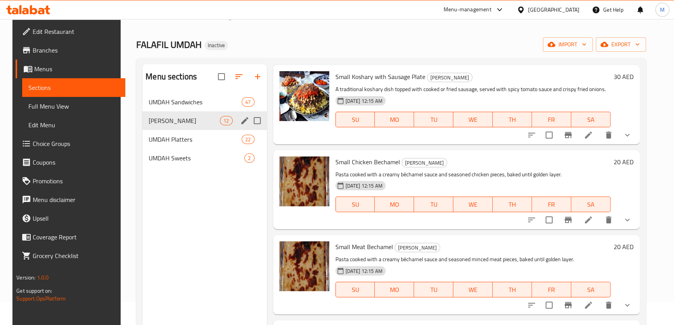
scroll to position [35, 0]
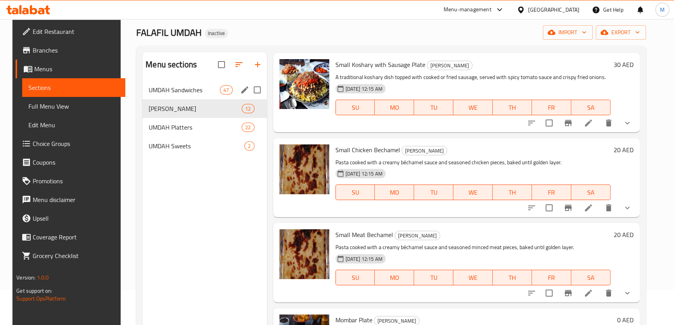
click at [188, 94] on span "UMDAH Sandwiches" at bounding box center [184, 89] width 71 height 9
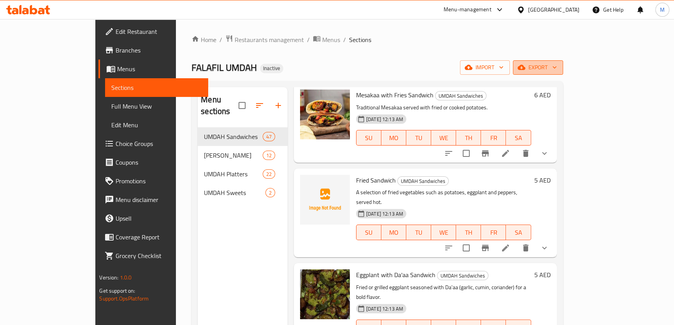
click at [557, 63] on span "export" at bounding box center [538, 68] width 38 height 10
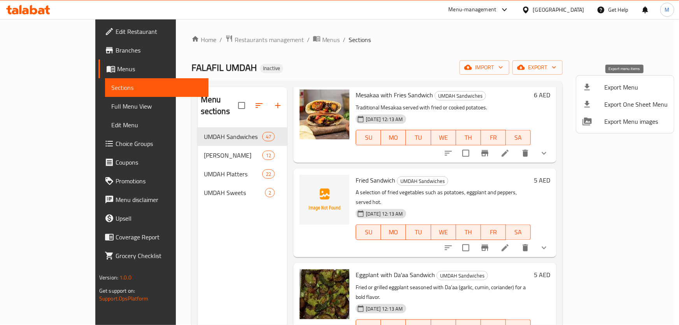
click at [629, 88] on span "Export Menu" at bounding box center [635, 86] width 63 height 9
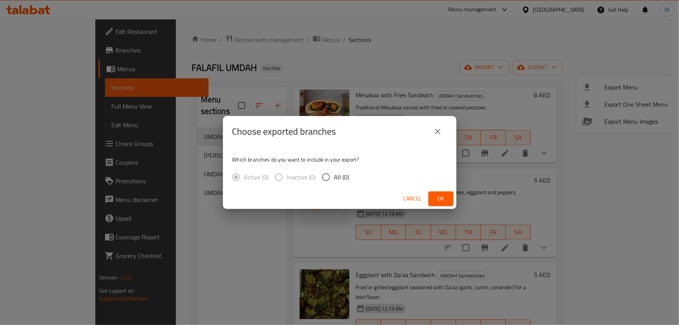
click at [339, 175] on span "All (0)" at bounding box center [341, 176] width 15 height 9
click at [334, 175] on input "All (0)" at bounding box center [326, 177] width 16 height 16
radio input "true"
click at [444, 204] on button "Ok" at bounding box center [440, 198] width 25 height 14
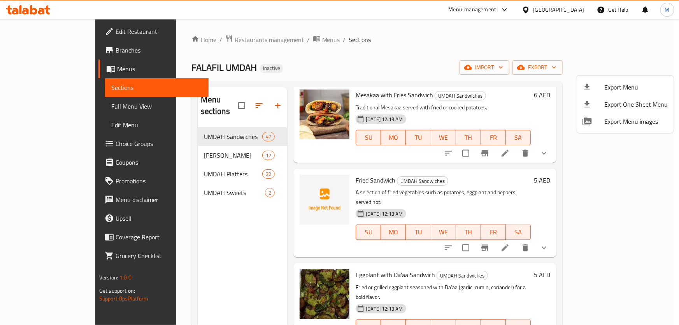
click at [460, 113] on div at bounding box center [339, 162] width 679 height 325
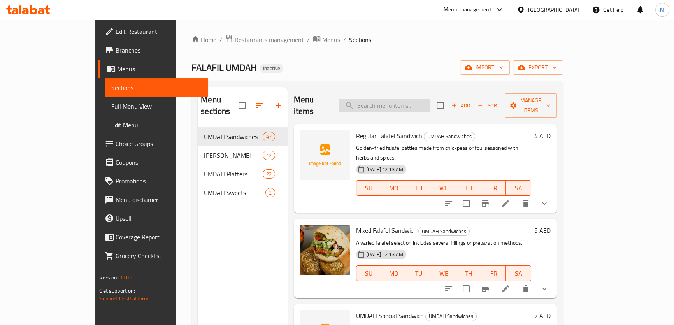
click at [401, 101] on input "search" at bounding box center [385, 106] width 92 height 14
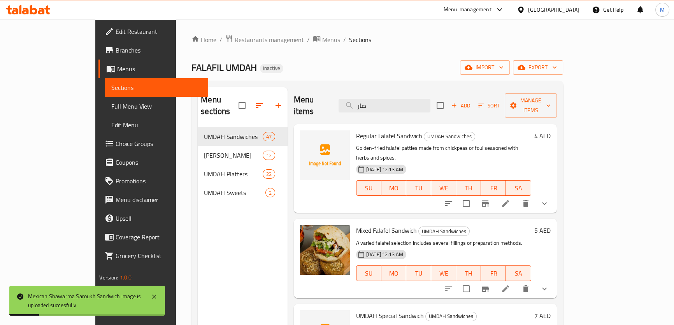
drag, startPoint x: 420, startPoint y: 102, endPoint x: 265, endPoint y: 96, distance: 155.4
click at [288, 96] on div "Menu items صار Add Sort Manage items Regular Falafel Sandwich UMDAH Sandwiches …" at bounding box center [422, 249] width 269 height 325
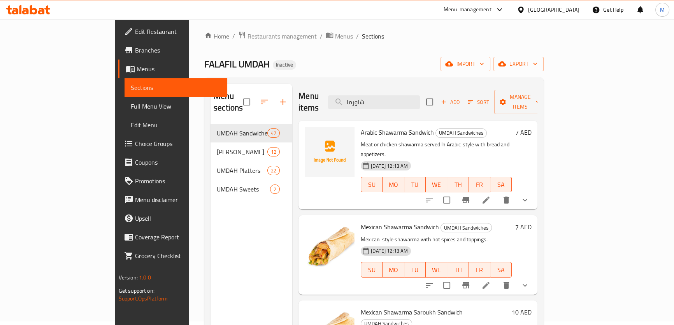
scroll to position [3, 0]
type input "شاورما"
click at [527, 199] on icon "show more" at bounding box center [525, 200] width 5 height 3
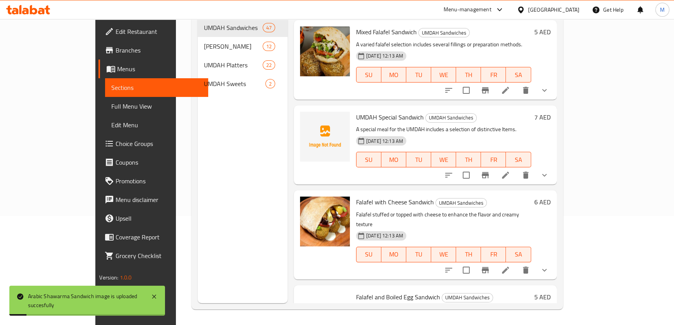
scroll to position [0, 0]
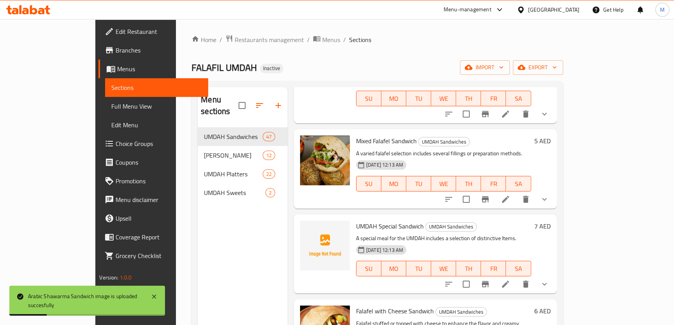
click at [111, 90] on span "Sections" at bounding box center [156, 87] width 90 height 9
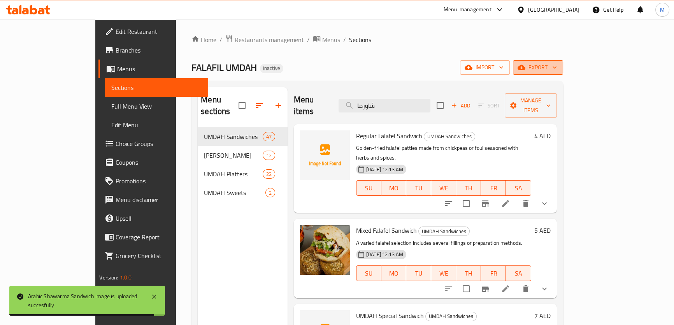
click at [556, 67] on icon "button" at bounding box center [555, 68] width 4 height 2
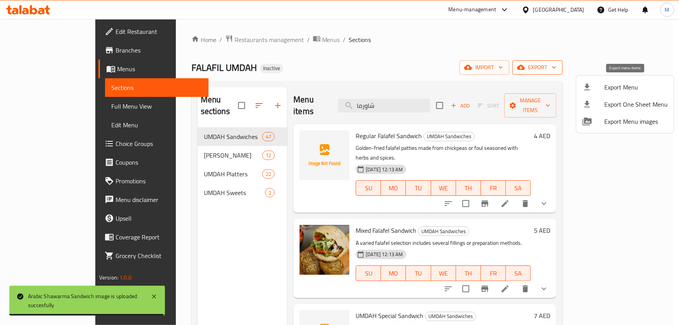
click at [632, 84] on span "Export Menu" at bounding box center [635, 86] width 63 height 9
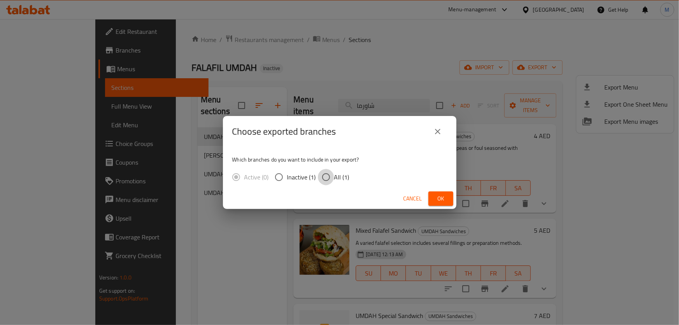
click at [332, 173] on input "All (1)" at bounding box center [326, 177] width 16 height 16
radio input "true"
click at [437, 197] on span "Ok" at bounding box center [441, 199] width 12 height 10
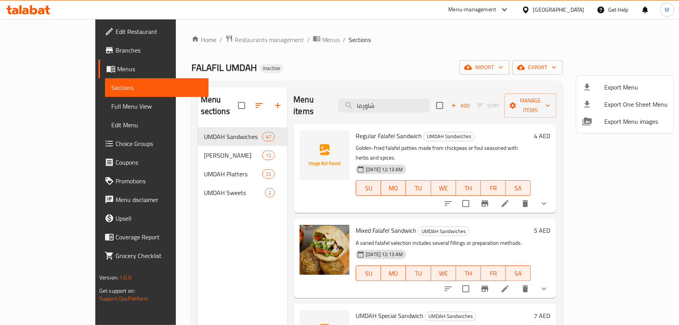
click at [549, 7] on div at bounding box center [339, 162] width 679 height 325
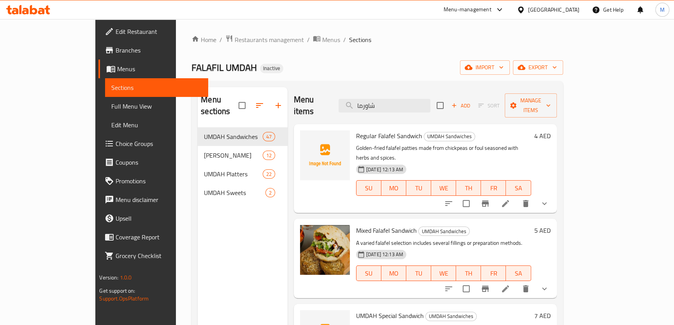
click at [546, 12] on div "[GEOGRAPHIC_DATA]" at bounding box center [553, 9] width 51 height 9
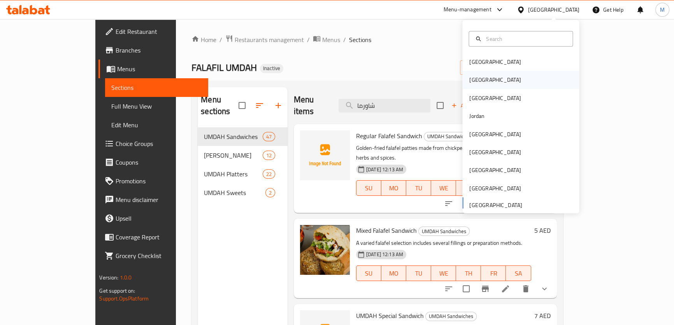
click at [487, 76] on div "Egypt" at bounding box center [520, 80] width 117 height 18
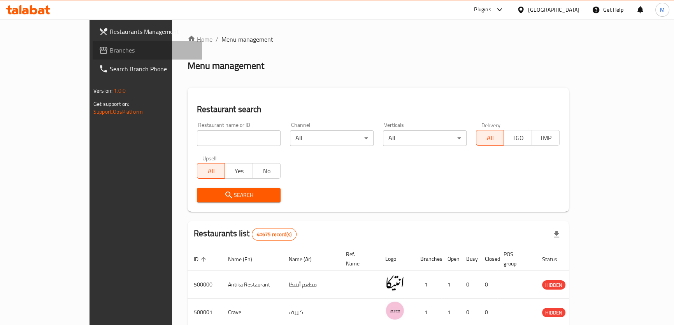
click at [110, 48] on span "Branches" at bounding box center [153, 50] width 86 height 9
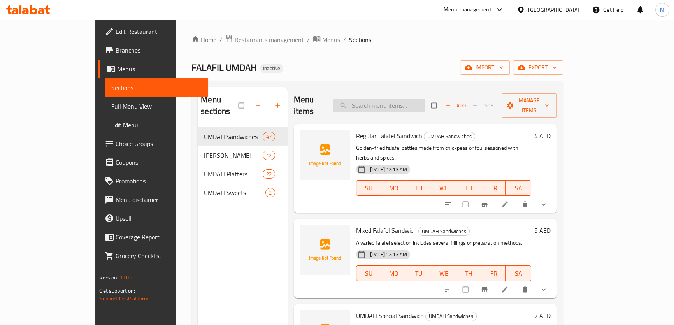
click at [409, 99] on input "search" at bounding box center [379, 106] width 92 height 14
paste input "Cheese with Fried Egg Sandwich"
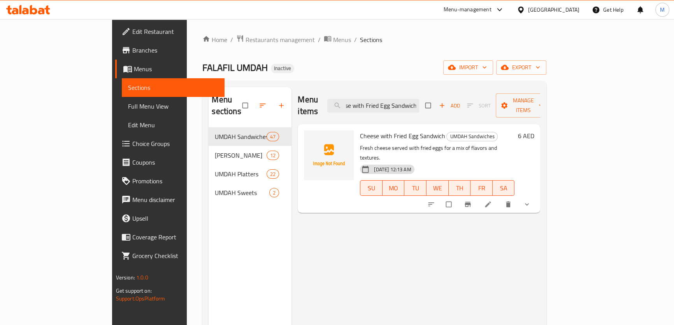
type input "Cheese with Fried Egg Sandwich"
click at [531, 200] on icon "show more" at bounding box center [527, 204] width 8 height 8
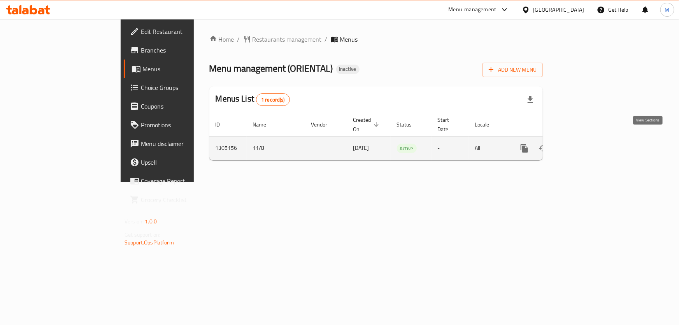
click at [585, 144] on icon "enhanced table" at bounding box center [580, 148] width 9 height 9
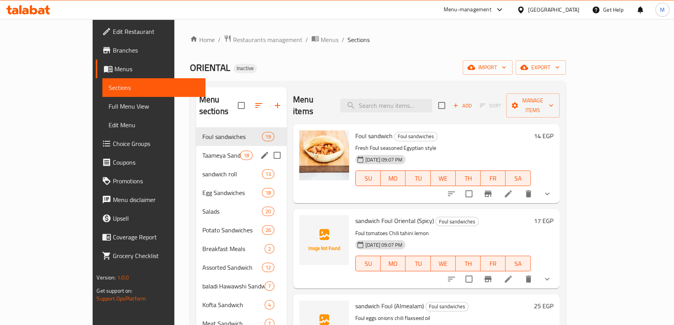
click at [196, 150] on div "Taameya Sandwiches 18" at bounding box center [241, 155] width 91 height 19
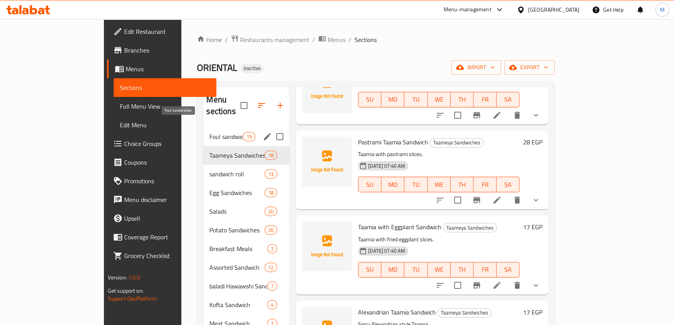
click at [209, 132] on span "Foul sandwiches" at bounding box center [225, 136] width 33 height 9
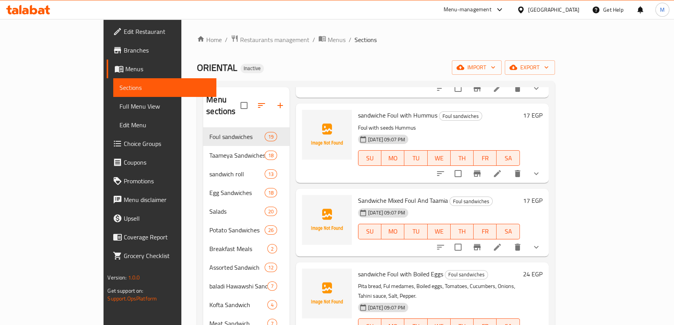
scroll to position [1262, 0]
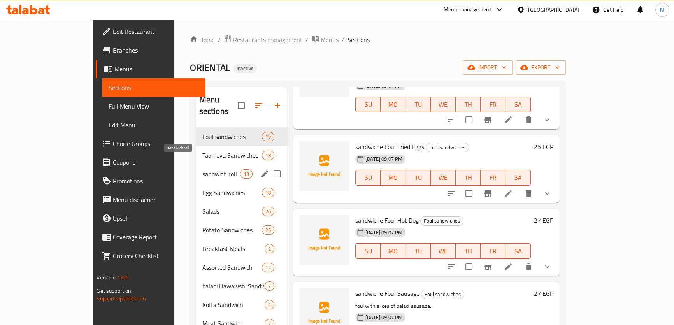
click at [202, 169] on span "sandwich roll" at bounding box center [221, 173] width 38 height 9
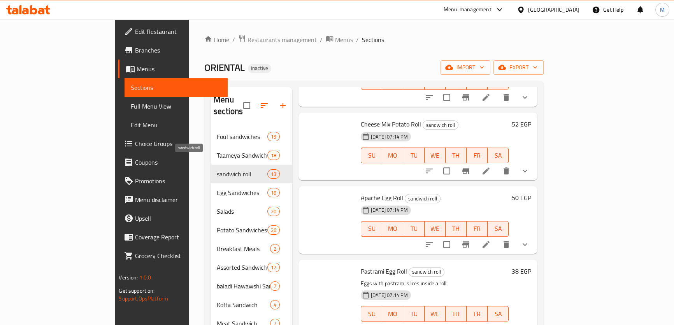
scroll to position [741, 0]
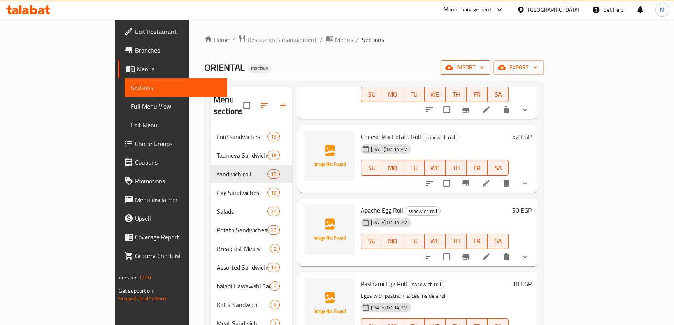
click at [484, 63] on span "import" at bounding box center [465, 68] width 37 height 10
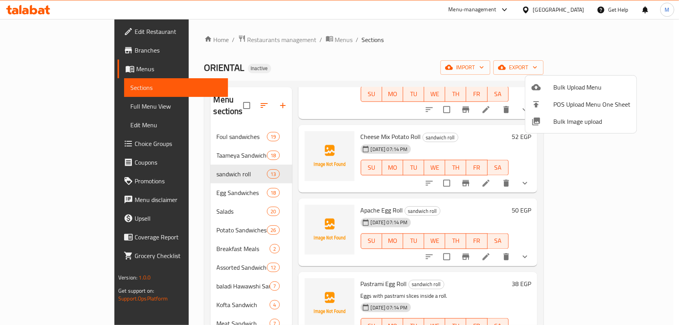
click at [572, 126] on span "Bulk Image upload" at bounding box center [591, 121] width 77 height 9
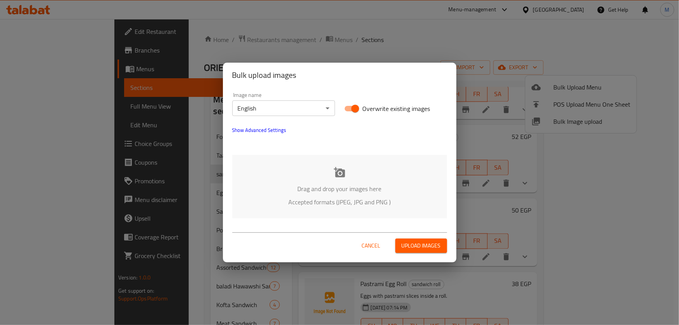
click at [354, 109] on input "Overwrite existing images" at bounding box center [355, 108] width 44 height 15
checkbox input "false"
click at [338, 174] on icon at bounding box center [340, 173] width 12 height 12
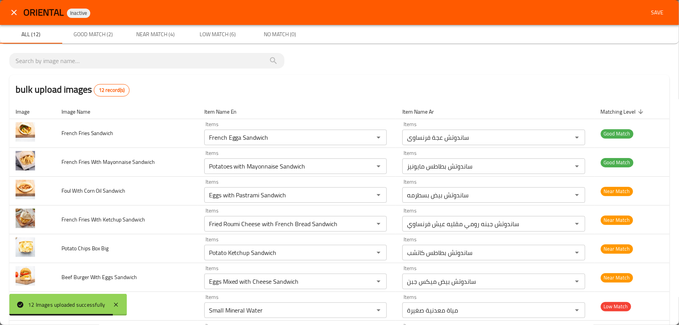
drag, startPoint x: 220, startPoint y: 0, endPoint x: 156, endPoint y: 104, distance: 122.3
click at [156, 104] on th "Image Name" at bounding box center [126, 111] width 143 height 15
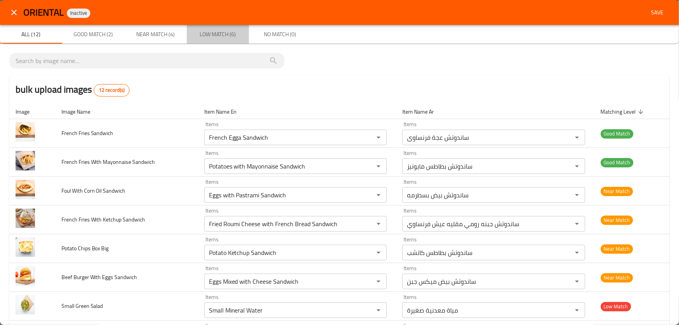
click at [224, 39] on span "Low Match (6)" at bounding box center [217, 35] width 53 height 10
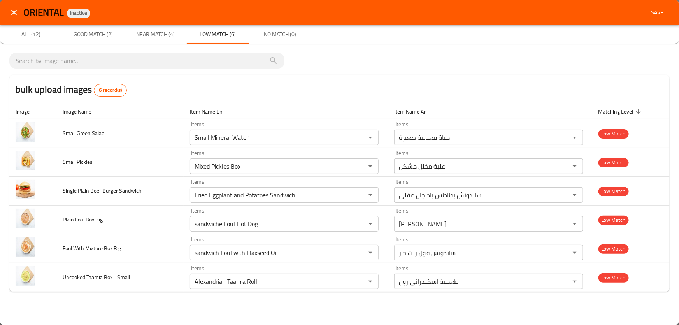
click at [18, 14] on icon "close" at bounding box center [13, 12] width 9 height 9
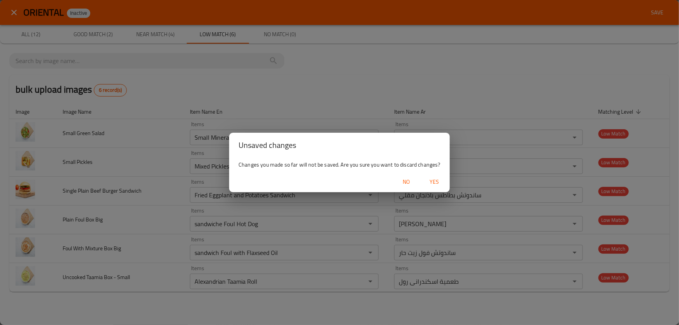
click at [437, 181] on span "Yes" at bounding box center [434, 182] width 19 height 10
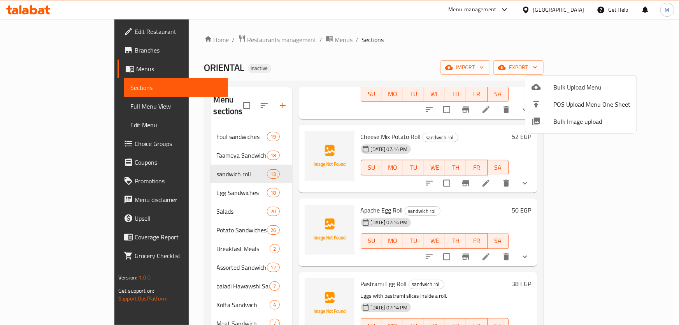
click at [435, 133] on div at bounding box center [339, 162] width 679 height 325
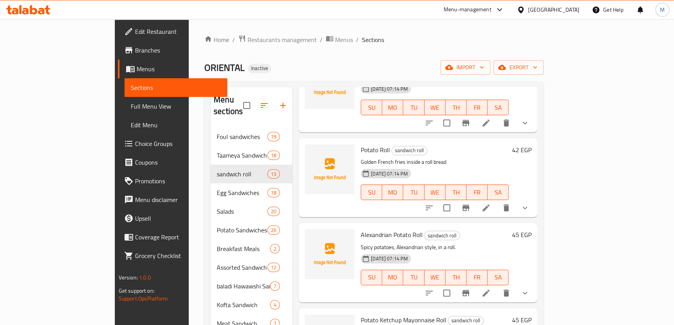
scroll to position [0, 0]
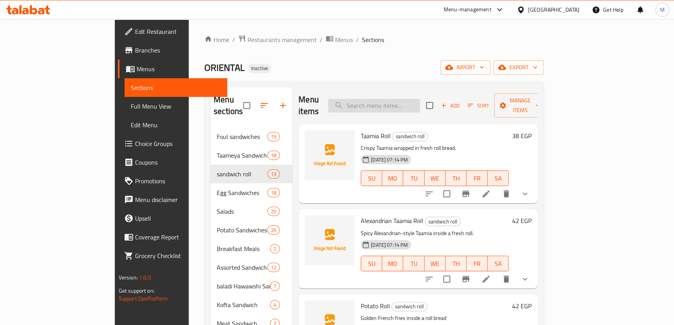
click at [402, 100] on input "search" at bounding box center [374, 106] width 92 height 14
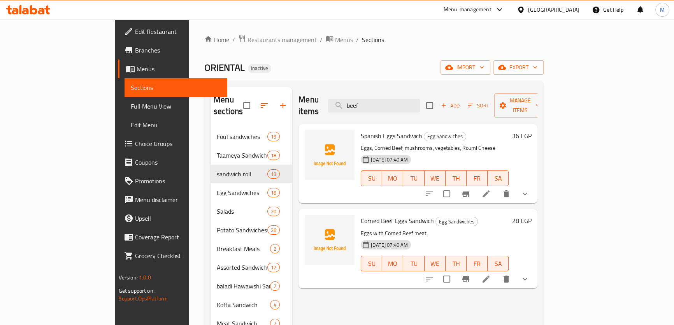
drag, startPoint x: 414, startPoint y: 101, endPoint x: 289, endPoint y: 102, distance: 125.7
click at [298, 102] on div "Menu items beef Add Sort Manage items" at bounding box center [417, 105] width 239 height 37
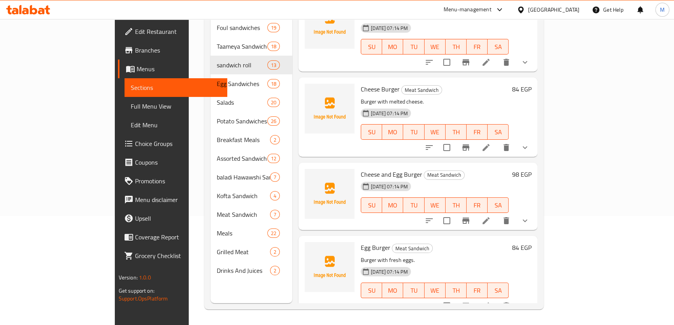
scroll to position [109, 0]
click at [530, 301] on icon "show more" at bounding box center [524, 305] width 9 height 9
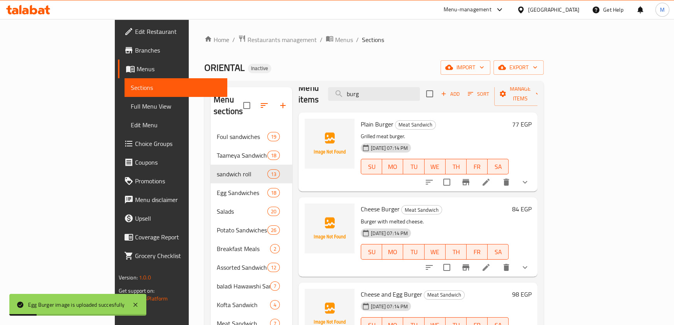
scroll to position [0, 0]
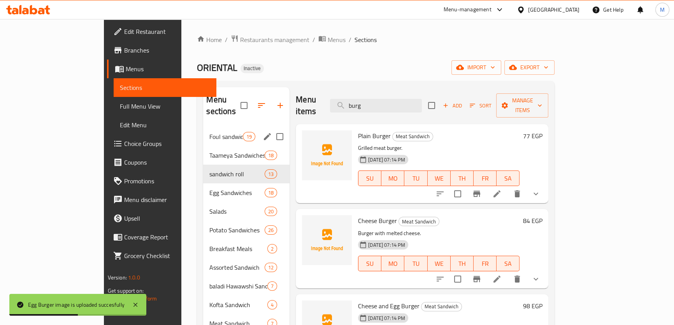
click at [203, 131] on div "Foul sandwiches 19" at bounding box center [246, 136] width 86 height 19
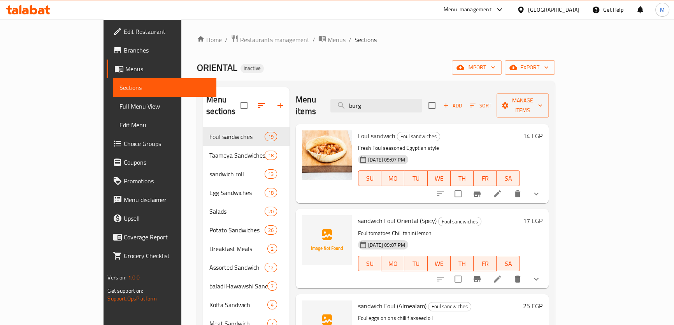
drag, startPoint x: 437, startPoint y: 101, endPoint x: 319, endPoint y: 100, distance: 117.5
click at [325, 100] on div "Menu items burg Add Sort Manage items" at bounding box center [422, 105] width 253 height 37
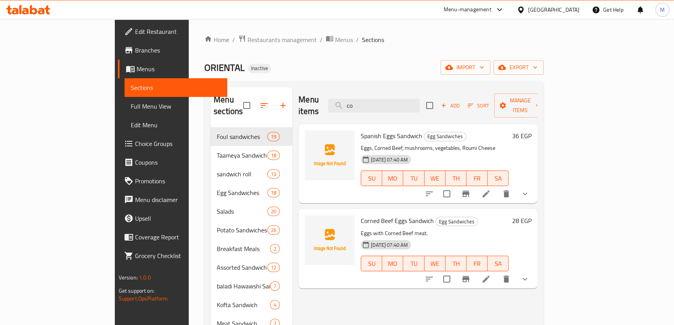
type input "c"
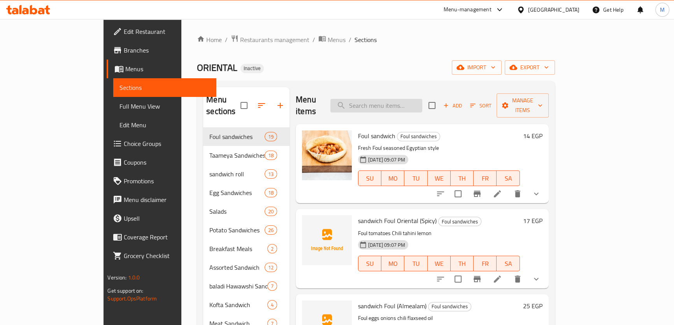
click at [422, 99] on input "search" at bounding box center [376, 106] width 92 height 14
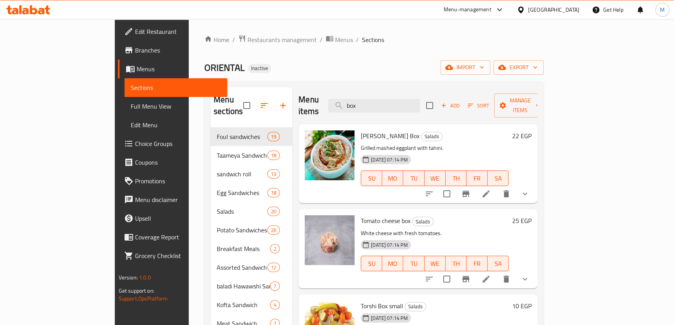
drag, startPoint x: 429, startPoint y: 98, endPoint x: 286, endPoint y: 92, distance: 142.9
click at [298, 92] on div "Menu items box Add Sort Manage items" at bounding box center [417, 105] width 239 height 37
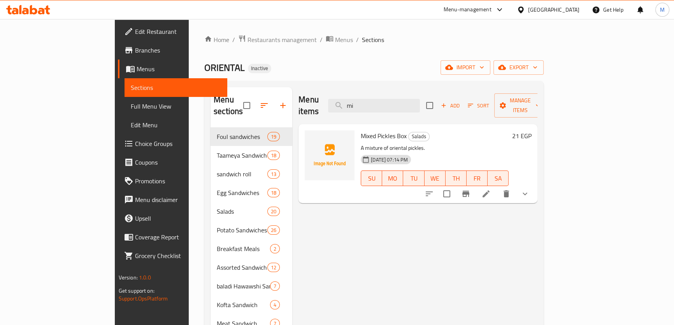
type input "m"
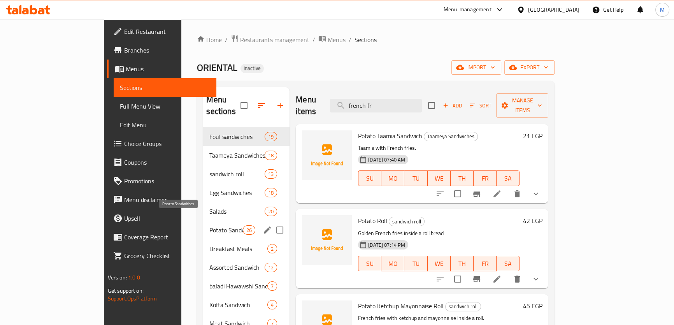
click at [209, 225] on span "Potato Sandwiches" at bounding box center [225, 229] width 33 height 9
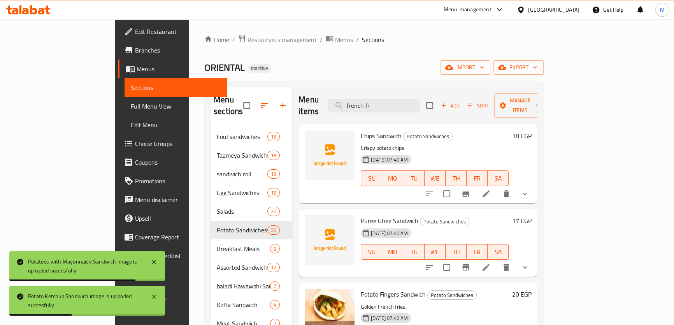
drag, startPoint x: 428, startPoint y: 102, endPoint x: 205, endPoint y: 93, distance: 223.5
click at [211, 93] on div "Menu sections Foul sandwiches 19 Taameya Sandwiches 18 sandwich roll 13 Egg San…" at bounding box center [374, 249] width 327 height 325
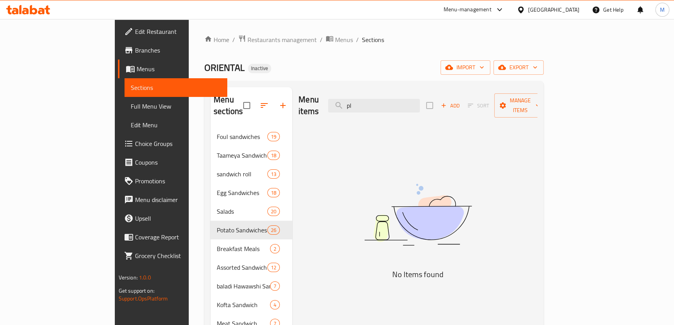
type input "p"
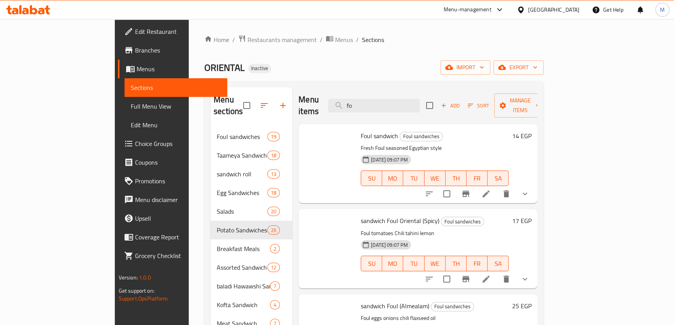
type input "f"
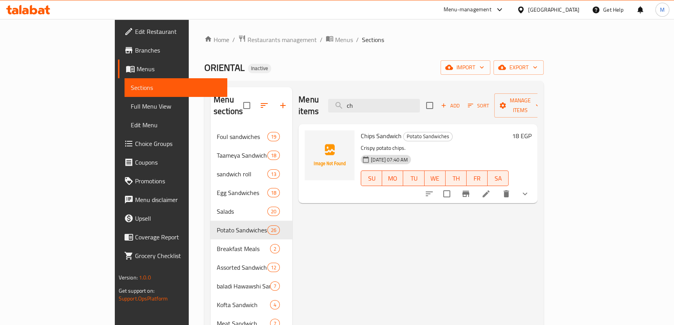
type input "c"
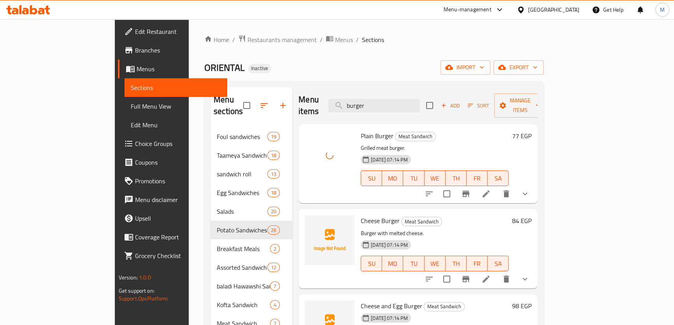
drag, startPoint x: 414, startPoint y: 102, endPoint x: 223, endPoint y: 76, distance: 192.0
click at [223, 76] on div "Home / Restaurants management / Menus / Sections ORIENTAL Inactive import expor…" at bounding box center [373, 227] width 339 height 384
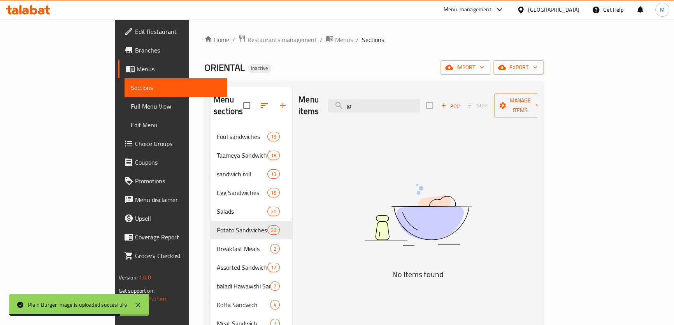
type input "g"
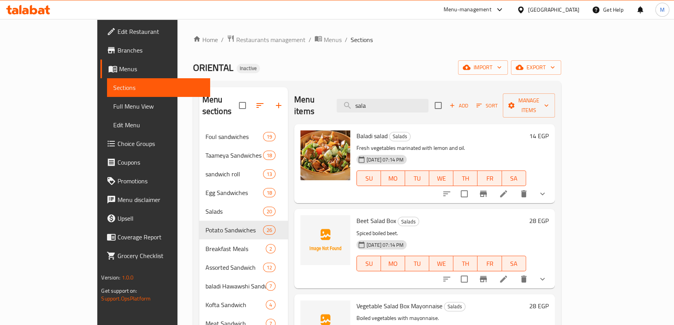
drag, startPoint x: 419, startPoint y: 96, endPoint x: 191, endPoint y: 69, distance: 230.0
click at [210, 70] on div "Home / Restaurants management / Menus / Sections ORIENTAL Inactive import expor…" at bounding box center [377, 227] width 368 height 384
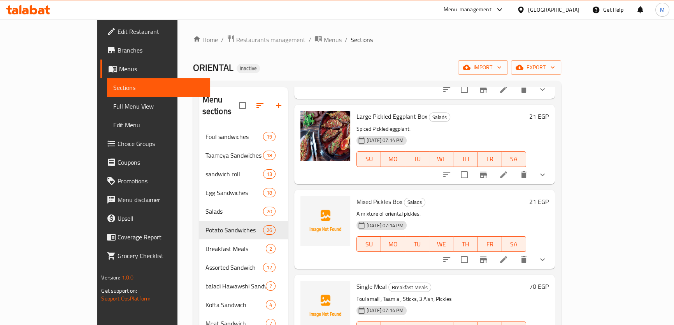
scroll to position [601, 0]
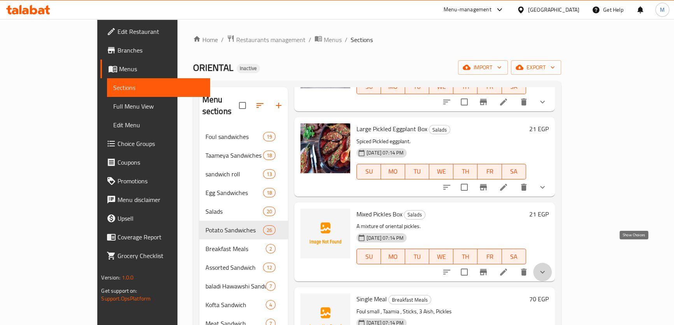
click at [547, 267] on icon "show more" at bounding box center [542, 271] width 9 height 9
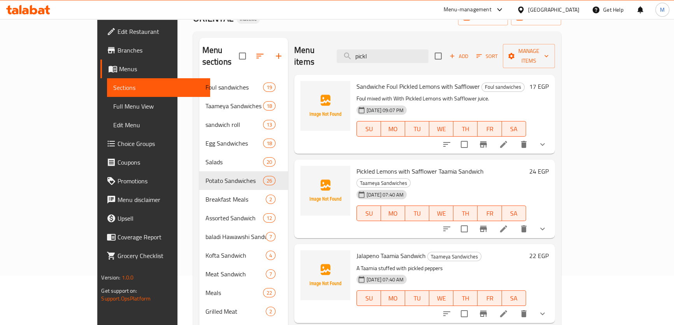
scroll to position [0, 0]
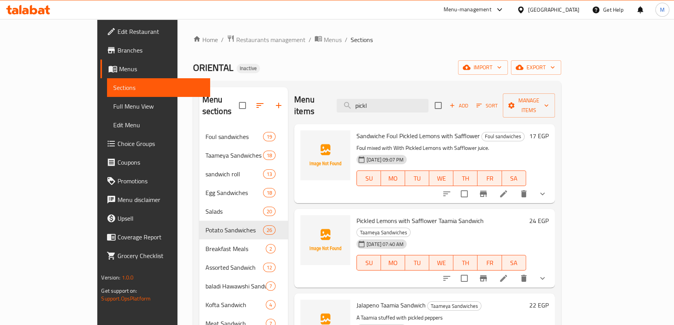
drag, startPoint x: 422, startPoint y: 101, endPoint x: 272, endPoint y: 101, distance: 150.6
click at [294, 101] on div "Menu items pickl Add Sort Manage items" at bounding box center [424, 105] width 261 height 37
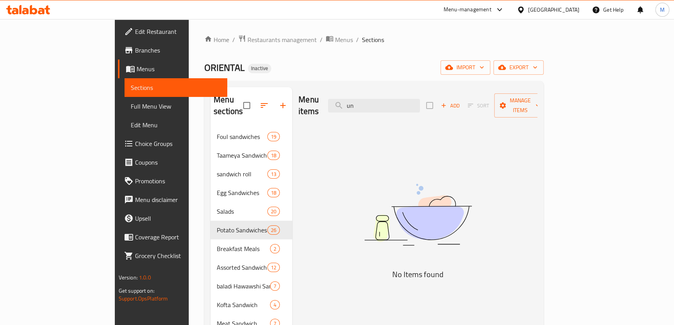
type input "u"
